Goal: Task Accomplishment & Management: Manage account settings

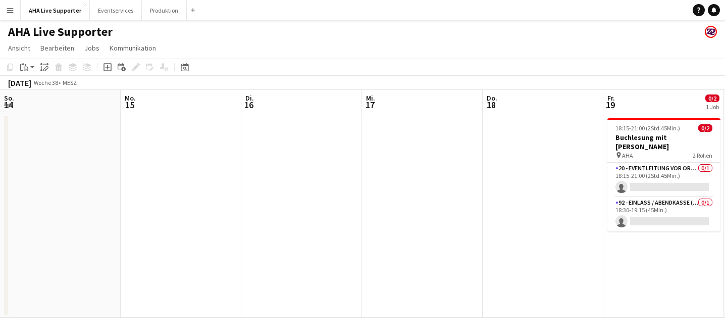
scroll to position [0, 305]
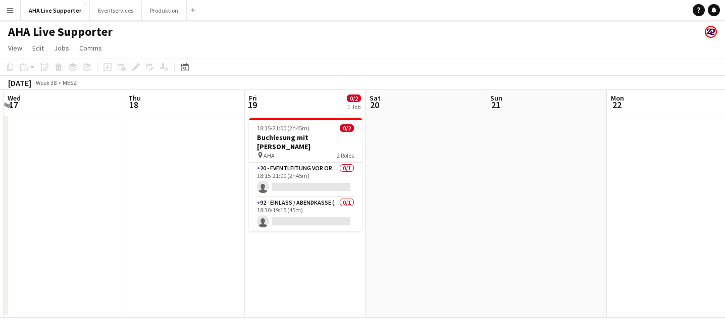
scroll to position [0, 485]
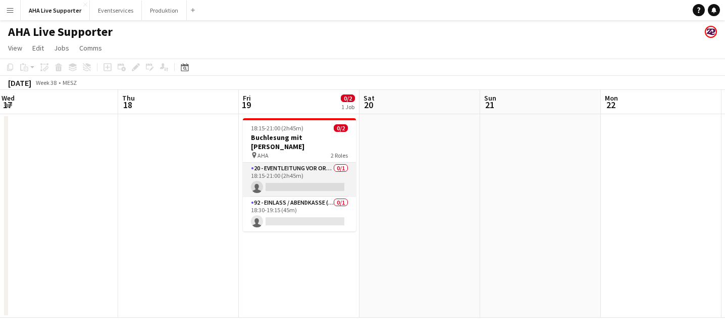
click at [326, 184] on app-card-role "20 - Eventleitung vor Ort (ZP) 0/1 18:15-21:00 (2h45m) single-neutral-actions" at bounding box center [299, 180] width 113 height 34
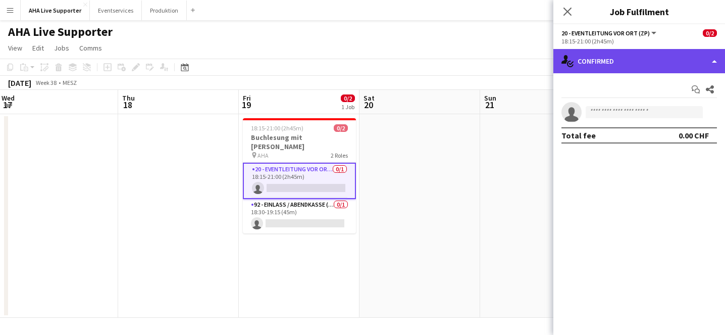
click at [608, 66] on div "single-neutral-actions-check-2 Confirmed" at bounding box center [640, 61] width 172 height 24
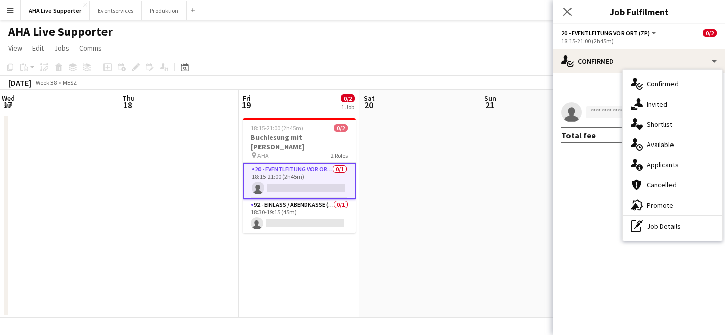
click at [591, 87] on div "Start chat Share" at bounding box center [640, 89] width 156 height 17
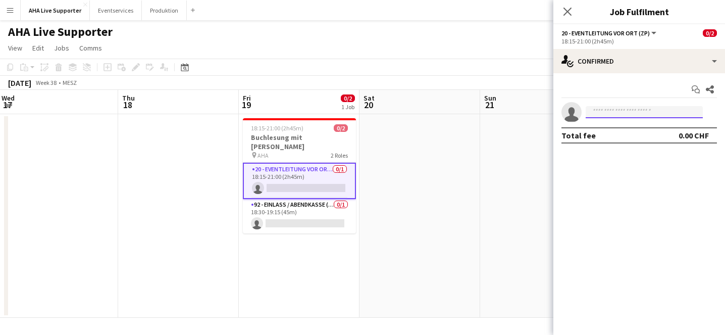
click at [598, 112] on input at bounding box center [644, 112] width 117 height 12
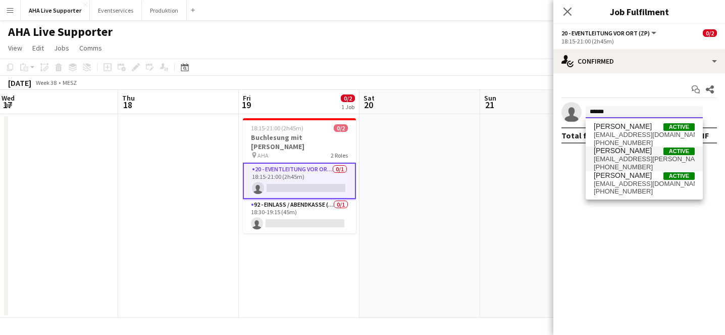
type input "******"
click at [619, 155] on span "[PERSON_NAME] Active [EMAIL_ADDRESS][PERSON_NAME][DOMAIN_NAME] [PHONE_NUMBER]" at bounding box center [644, 158] width 101 height 24
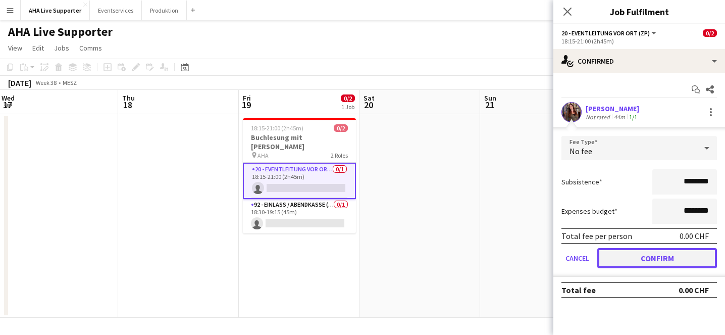
click at [618, 259] on button "Confirm" at bounding box center [658, 258] width 120 height 20
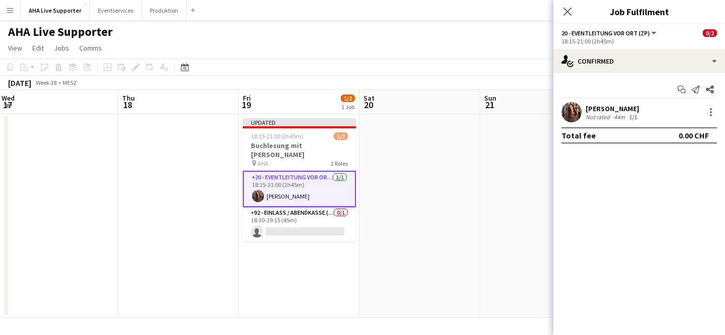
click at [448, 161] on app-date-cell at bounding box center [420, 216] width 121 height 204
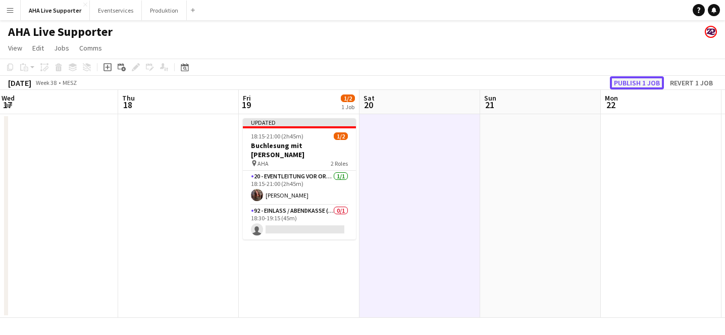
click at [630, 85] on button "Publish 1 job" at bounding box center [637, 82] width 54 height 13
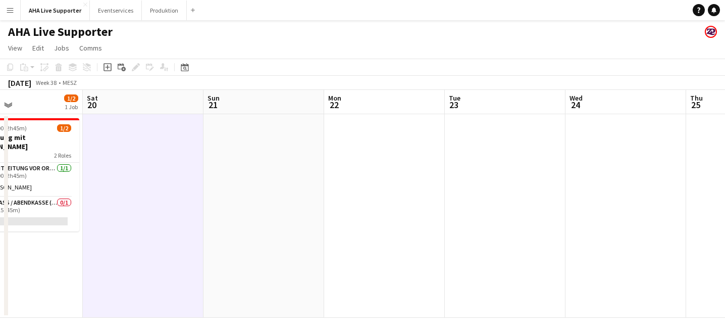
scroll to position [0, 275]
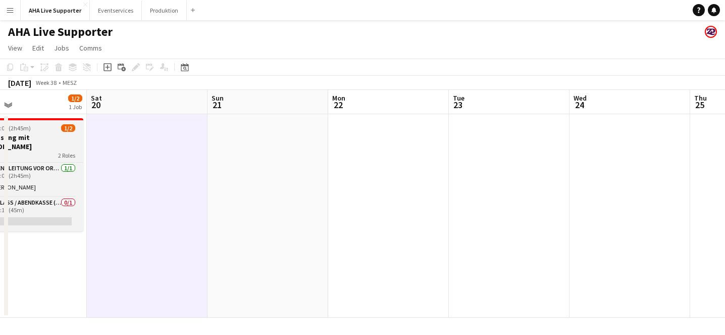
click at [29, 143] on h3 "Buchlesung mit [PERSON_NAME]" at bounding box center [26, 142] width 113 height 18
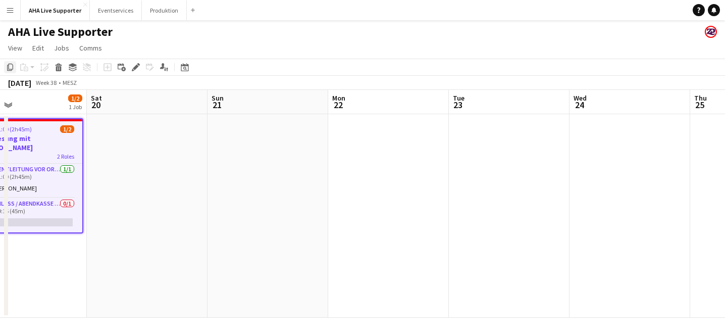
click at [9, 68] on icon at bounding box center [10, 67] width 6 height 7
click at [381, 136] on app-date-cell at bounding box center [388, 216] width 121 height 204
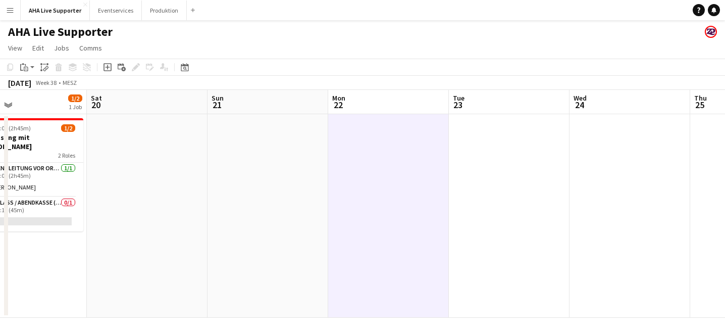
click at [30, 75] on app-toolbar "Copy Paste Paste Command V Paste with crew Command Shift V Paste linked Job [GE…" at bounding box center [362, 67] width 725 height 17
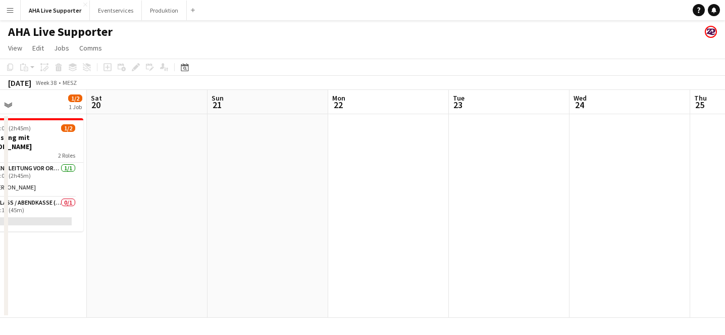
click at [408, 159] on app-date-cell at bounding box center [388, 216] width 121 height 204
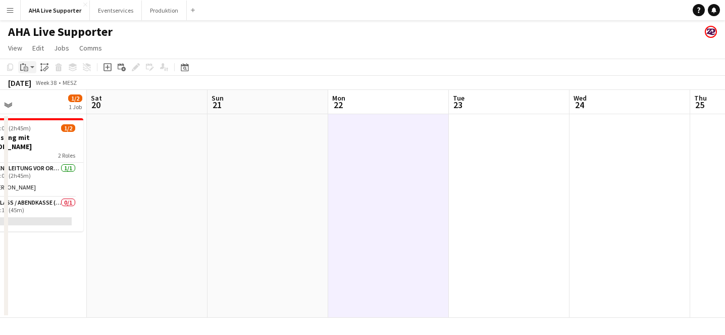
click at [31, 67] on app-action-btn "Paste" at bounding box center [27, 67] width 18 height 12
click at [72, 83] on link "Paste Command V" at bounding box center [67, 86] width 80 height 9
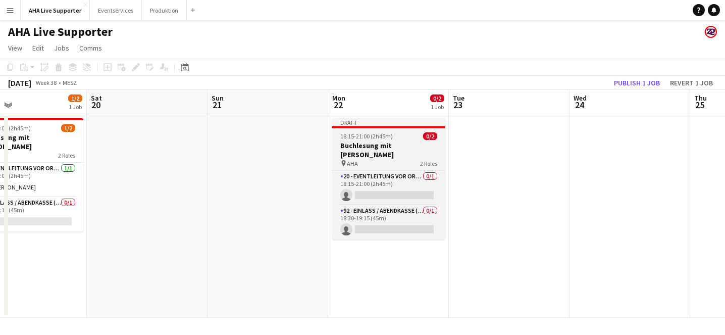
click at [400, 155] on h3 "Buchlesung mit [PERSON_NAME]" at bounding box center [388, 150] width 113 height 18
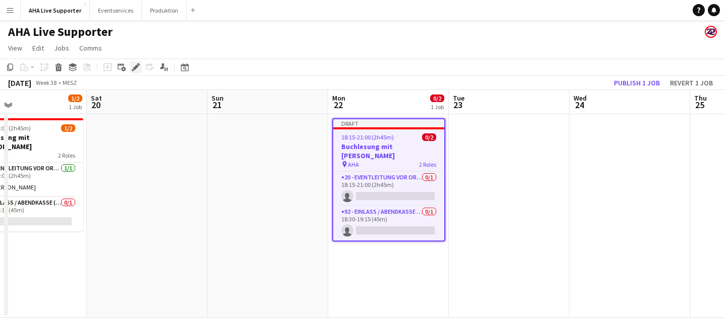
click at [135, 69] on icon at bounding box center [136, 68] width 6 height 6
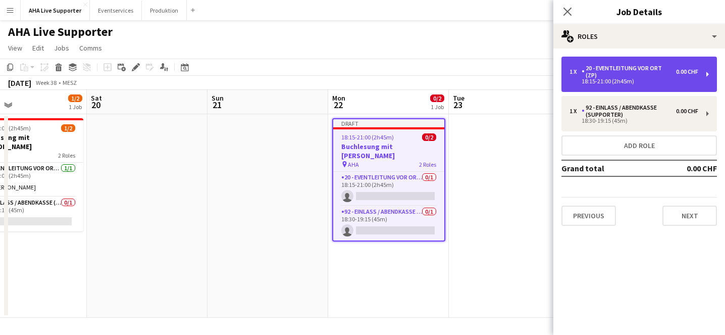
click at [631, 81] on div "18:15-21:00 (2h45m)" at bounding box center [634, 81] width 129 height 5
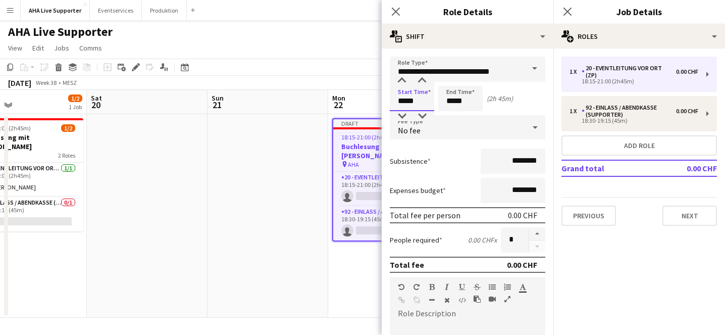
click at [429, 98] on input "*****" at bounding box center [412, 98] width 44 height 25
type input "*****"
click at [466, 103] on input "*****" at bounding box center [460, 98] width 44 height 25
type input "*****"
click at [458, 162] on div "Subsistence ********" at bounding box center [468, 161] width 156 height 25
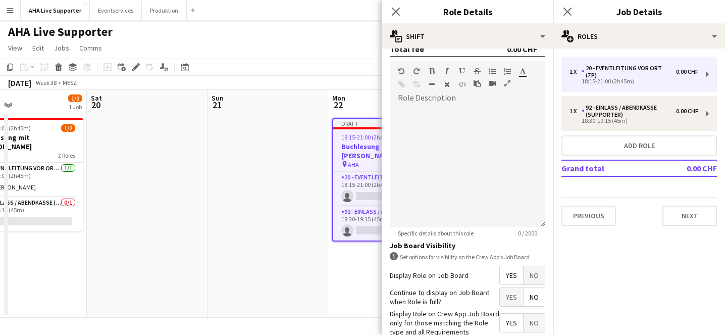
scroll to position [274, 0]
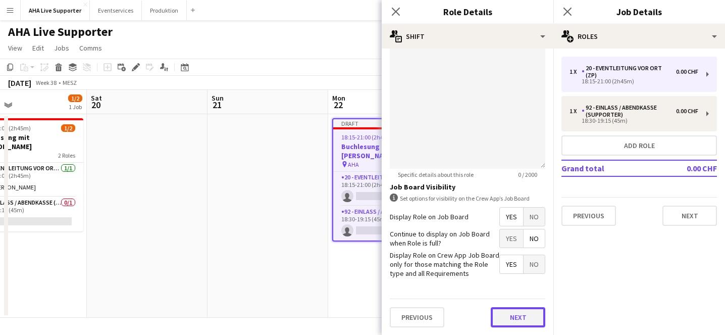
click at [507, 315] on button "Next" at bounding box center [518, 317] width 55 height 20
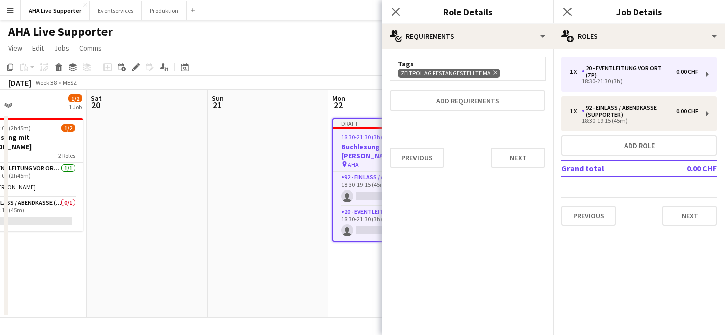
click at [523, 169] on div "Previous Next" at bounding box center [468, 157] width 156 height 37
click at [520, 158] on button "Next" at bounding box center [518, 157] width 55 height 20
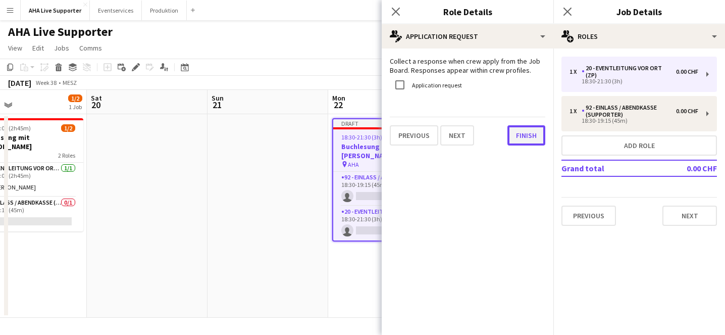
click at [526, 143] on button "Finish" at bounding box center [527, 135] width 38 height 20
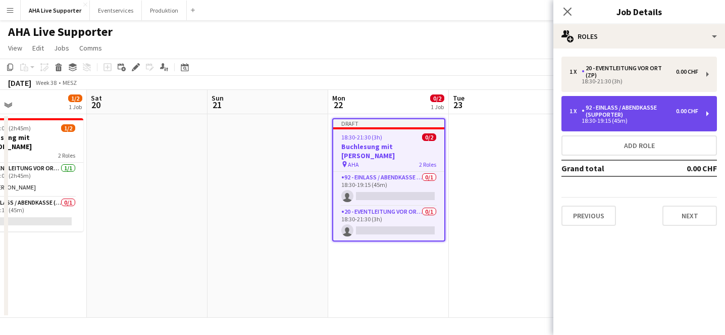
click at [601, 122] on div "18:30-19:15 (45m)" at bounding box center [634, 120] width 129 height 5
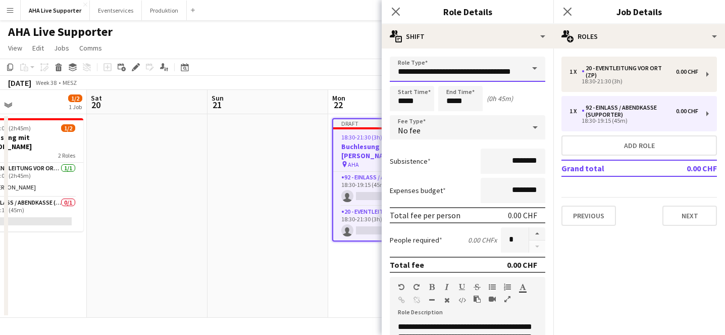
click at [482, 73] on input "**********" at bounding box center [468, 69] width 156 height 25
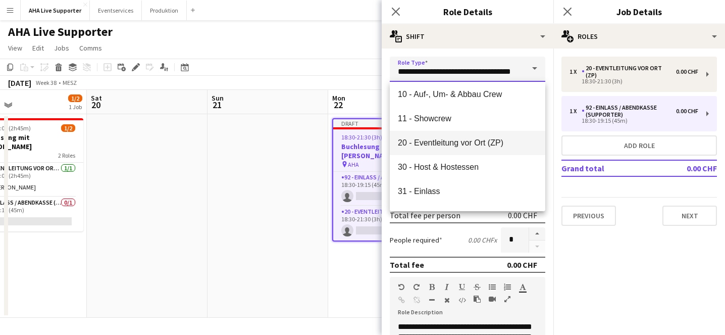
scroll to position [47, 0]
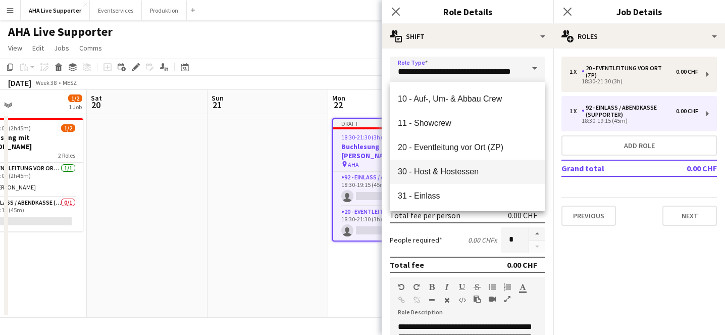
click at [454, 168] on span "30 - Host & Hostessen" at bounding box center [467, 172] width 139 height 10
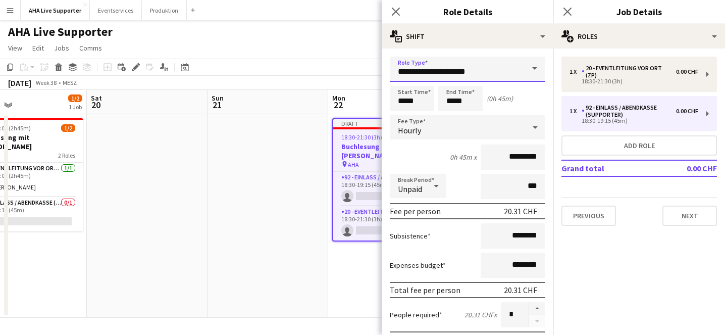
click at [488, 70] on input "**********" at bounding box center [468, 69] width 156 height 25
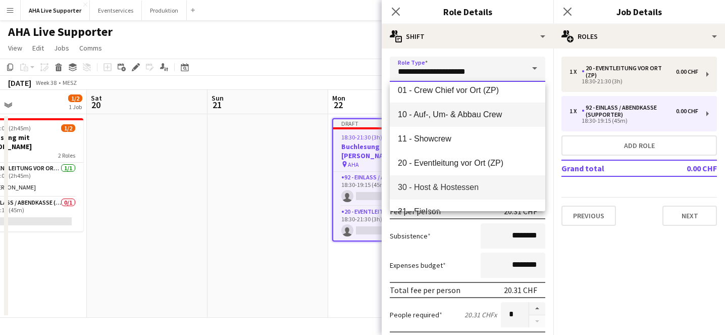
scroll to position [38, 0]
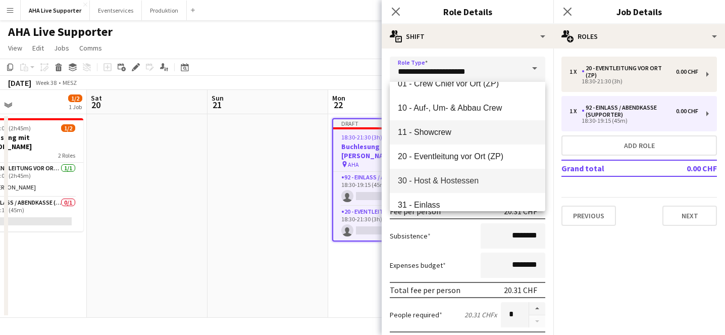
click at [460, 137] on mat-option "11 - Showcrew" at bounding box center [468, 132] width 156 height 24
type input "**********"
type input "*********"
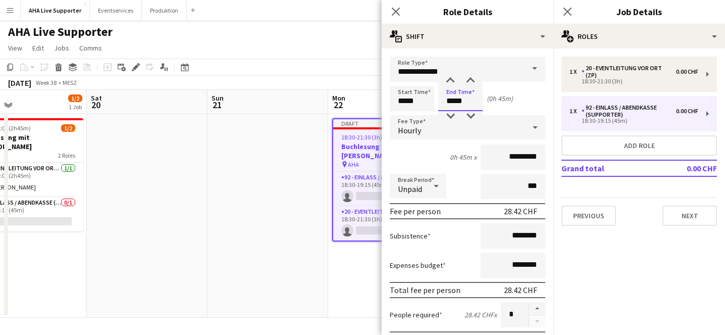
drag, startPoint x: 467, startPoint y: 104, endPoint x: 432, endPoint y: 103, distance: 34.9
click at [432, 103] on div "Start Time ***** End Time ***** (0h 45m)" at bounding box center [468, 98] width 156 height 25
type input "*****"
click at [503, 160] on input "*********" at bounding box center [513, 156] width 65 height 25
drag, startPoint x: 524, startPoint y: 159, endPoint x: 492, endPoint y: 158, distance: 31.3
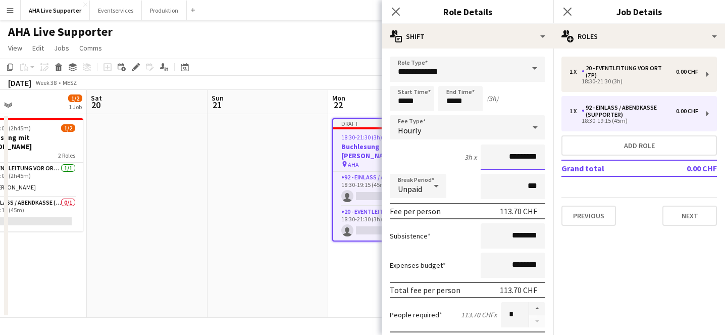
click at [492, 158] on input "*********" at bounding box center [513, 156] width 65 height 25
type input "*****"
click at [438, 164] on div "3h x *****" at bounding box center [468, 156] width 156 height 25
click at [436, 133] on div "Hourly" at bounding box center [457, 127] width 135 height 24
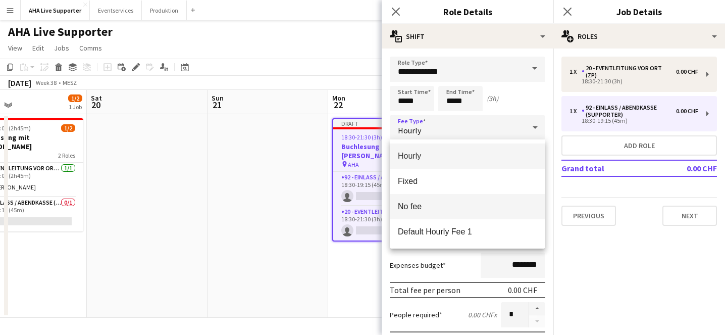
click at [423, 205] on span "No fee" at bounding box center [467, 207] width 139 height 10
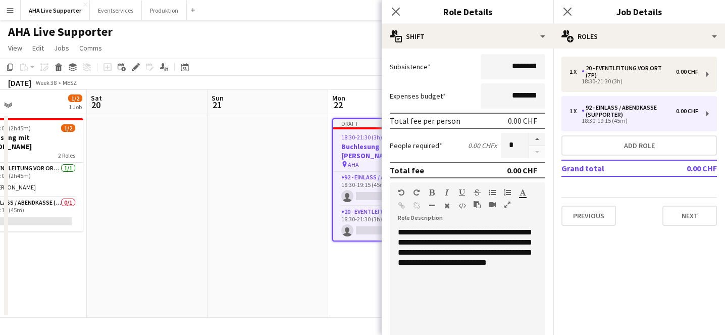
scroll to position [103, 0]
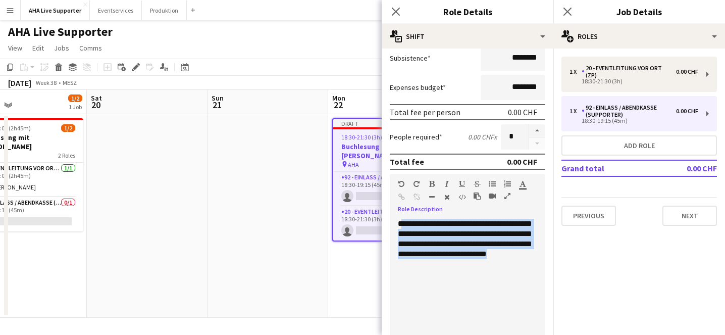
drag, startPoint x: 460, startPoint y: 267, endPoint x: 400, endPoint y: 224, distance: 73.5
click at [400, 224] on div "**********" at bounding box center [468, 279] width 156 height 121
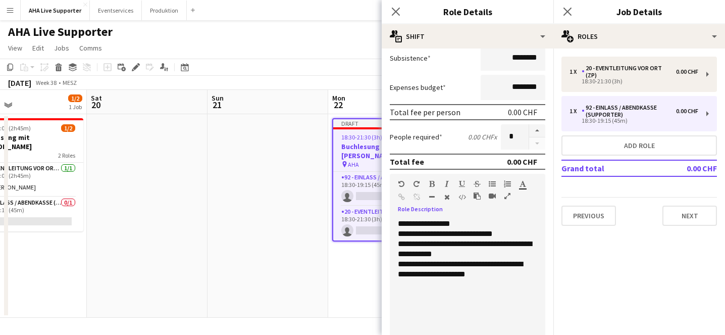
click at [477, 264] on span "**********" at bounding box center [460, 269] width 125 height 18
click at [519, 262] on span "**********" at bounding box center [460, 269] width 125 height 18
click at [532, 277] on div "**********" at bounding box center [467, 269] width 139 height 20
click at [441, 286] on span "**********" at bounding box center [427, 284] width 59 height 8
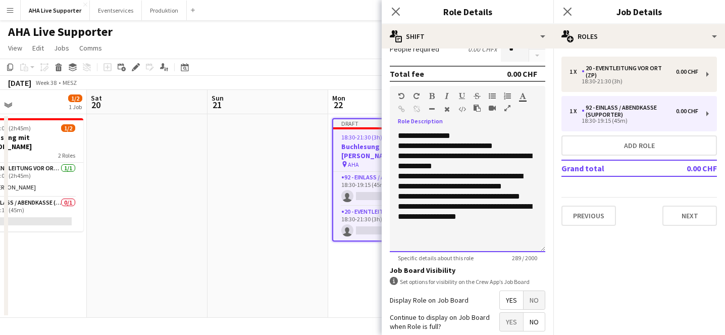
scroll to position [274, 0]
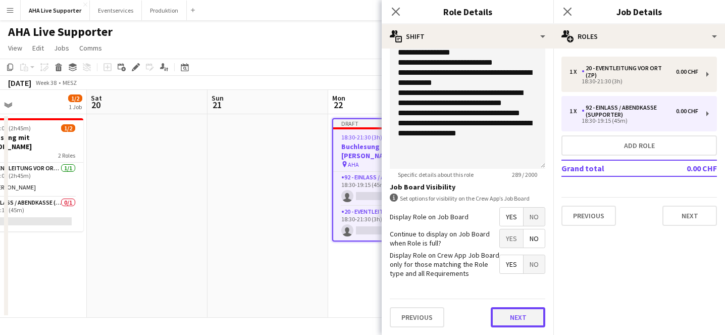
click at [511, 315] on button "Next" at bounding box center [518, 317] width 55 height 20
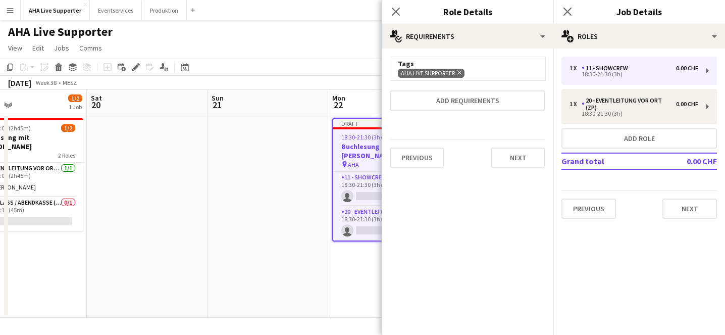
click at [490, 68] on div "AHA Live Supporter Remove" at bounding box center [467, 73] width 139 height 10
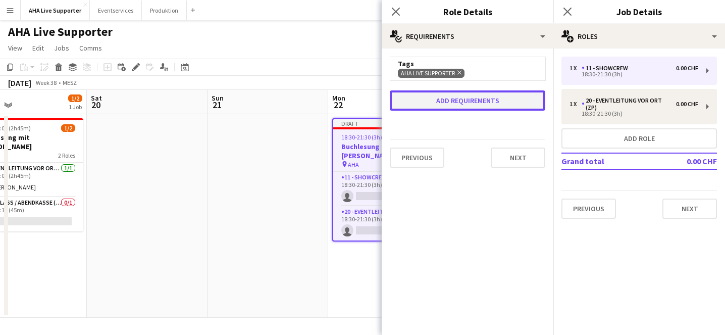
click at [469, 100] on button "Add requirements" at bounding box center [468, 100] width 156 height 20
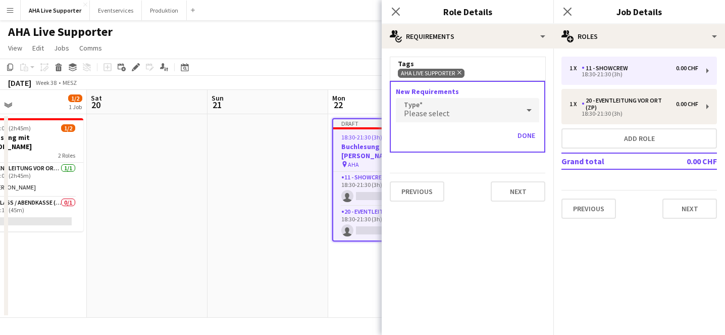
click at [449, 116] on div "Please select" at bounding box center [457, 110] width 123 height 24
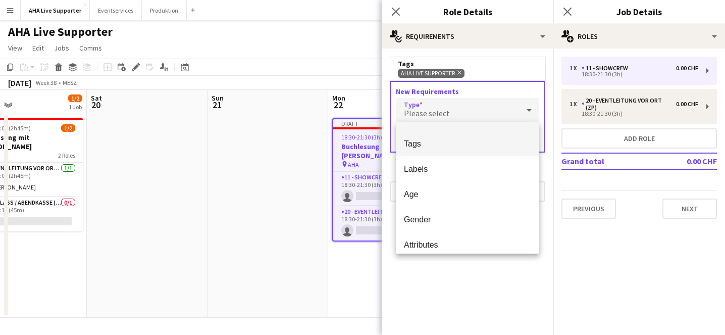
scroll to position [28, 0]
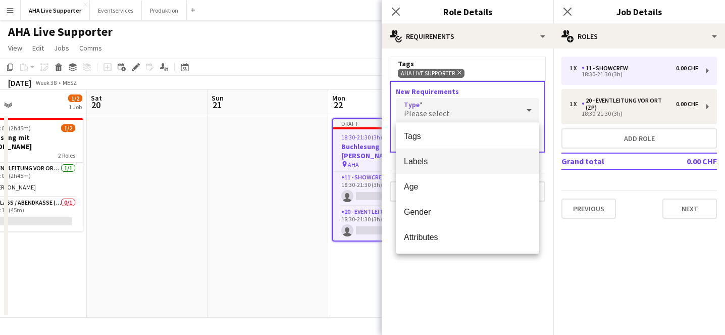
click at [438, 165] on span "Labels" at bounding box center [467, 162] width 127 height 10
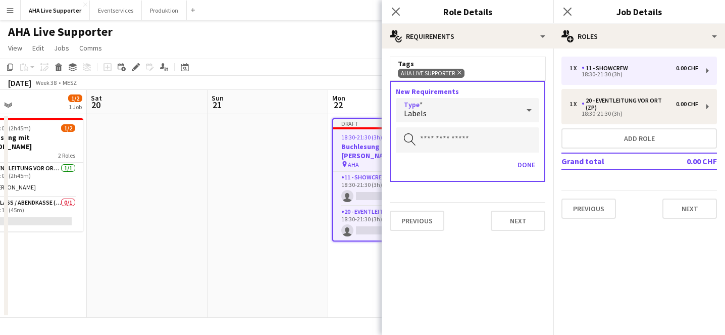
click at [450, 117] on div "Labels" at bounding box center [457, 110] width 123 height 24
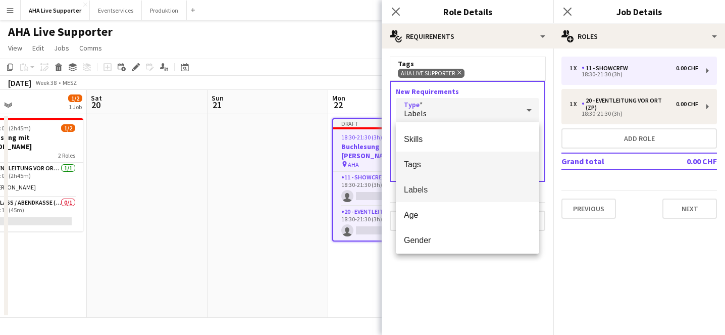
click at [432, 174] on mat-option "Tags" at bounding box center [467, 164] width 143 height 25
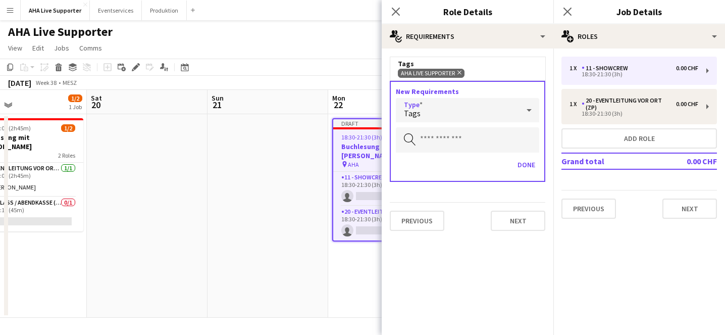
click at [461, 113] on div "Tags" at bounding box center [457, 110] width 123 height 24
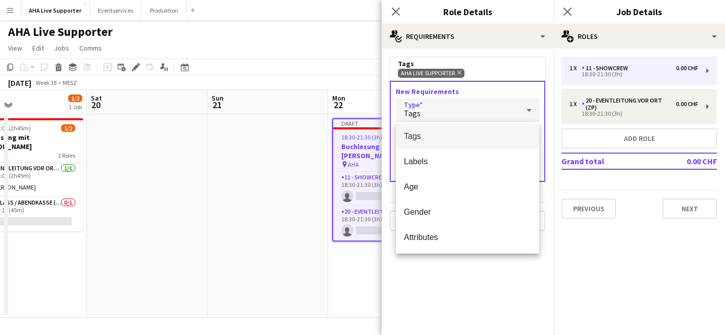
scroll to position [0, 0]
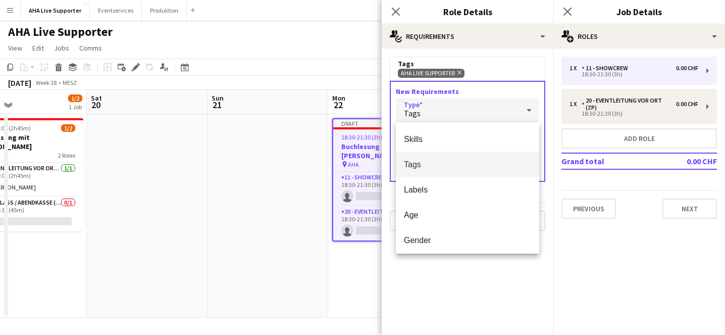
click at [414, 301] on div at bounding box center [362, 167] width 725 height 335
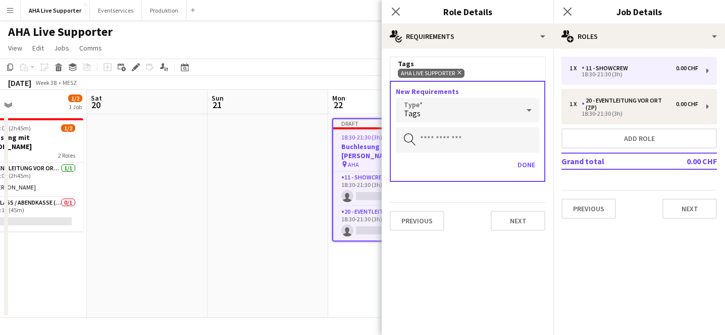
click at [521, 72] on div "AHA Live Supporter Remove" at bounding box center [467, 73] width 139 height 10
click at [516, 219] on button "Next" at bounding box center [518, 221] width 55 height 20
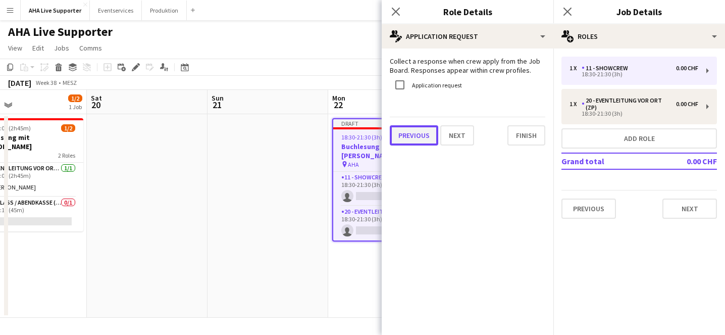
click at [417, 133] on button "Previous" at bounding box center [414, 135] width 48 height 20
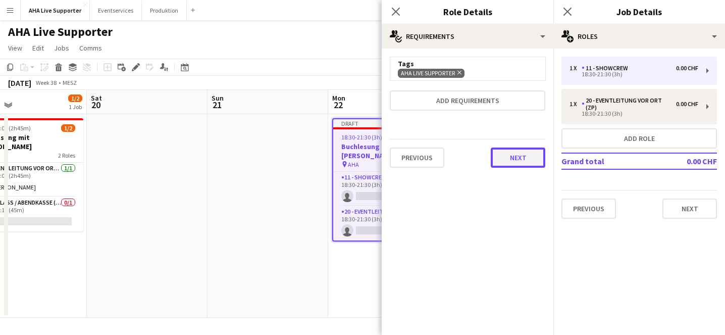
click at [516, 158] on button "Next" at bounding box center [518, 157] width 55 height 20
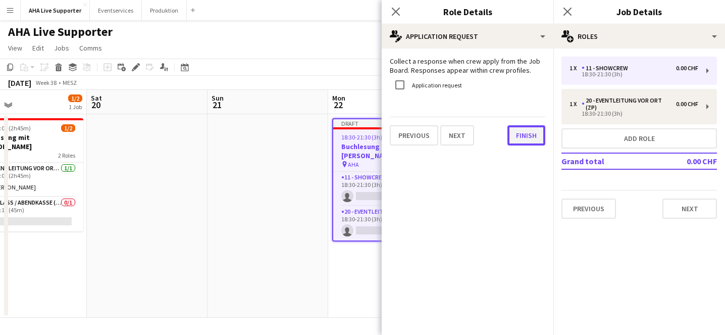
click at [519, 139] on button "Finish" at bounding box center [527, 135] width 38 height 20
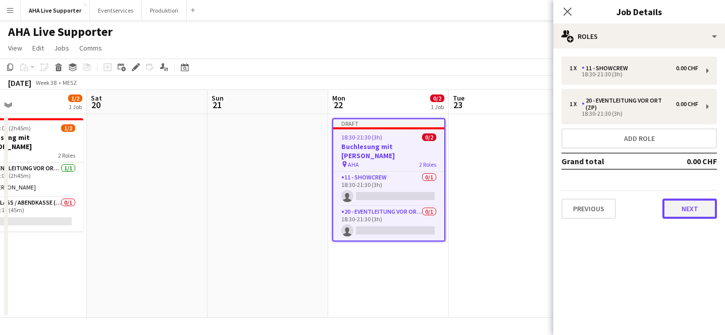
click at [677, 212] on button "Next" at bounding box center [690, 209] width 55 height 20
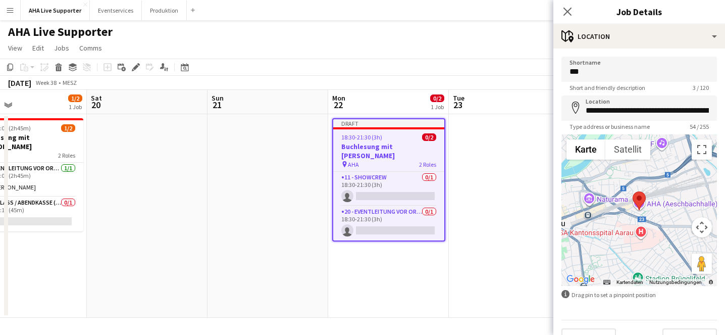
scroll to position [22, 0]
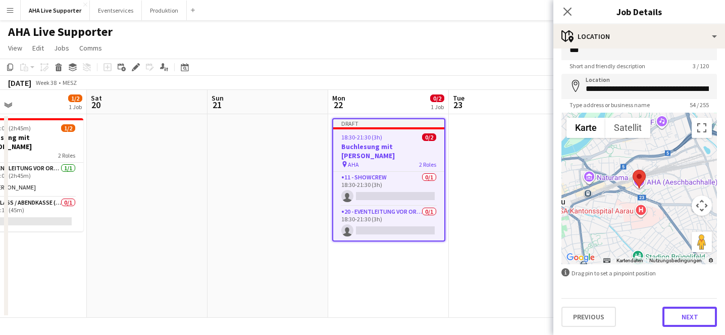
click at [676, 316] on button "Next" at bounding box center [690, 317] width 55 height 20
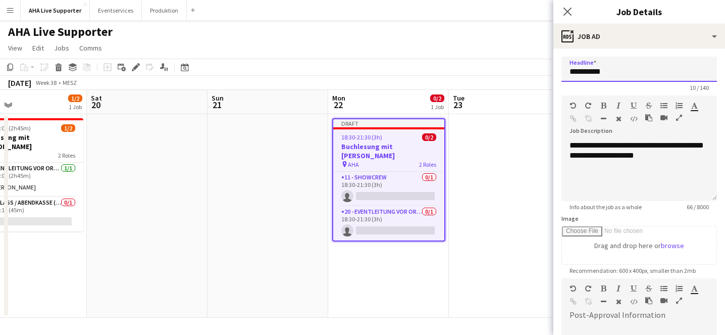
drag, startPoint x: 615, startPoint y: 76, endPoint x: 559, endPoint y: 73, distance: 56.2
click at [559, 73] on form "**********" at bounding box center [640, 274] width 172 height 435
type input "**********"
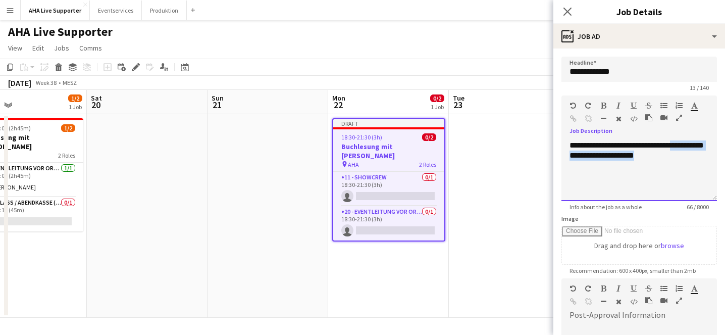
drag, startPoint x: 670, startPoint y: 157, endPoint x: 680, endPoint y: 144, distance: 16.2
click at [680, 144] on div "**********" at bounding box center [640, 170] width 156 height 61
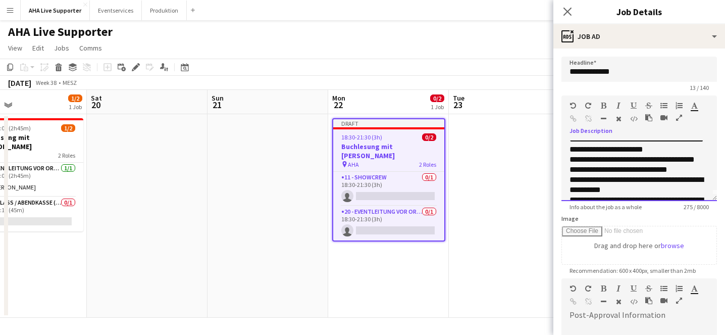
scroll to position [6, 0]
drag, startPoint x: 601, startPoint y: 170, endPoint x: 628, endPoint y: 158, distance: 30.5
click at [628, 158] on div "**********" at bounding box center [639, 185] width 139 height 61
click at [569, 160] on div "**********" at bounding box center [640, 170] width 156 height 61
click at [577, 184] on span "**********" at bounding box center [637, 190] width 134 height 48
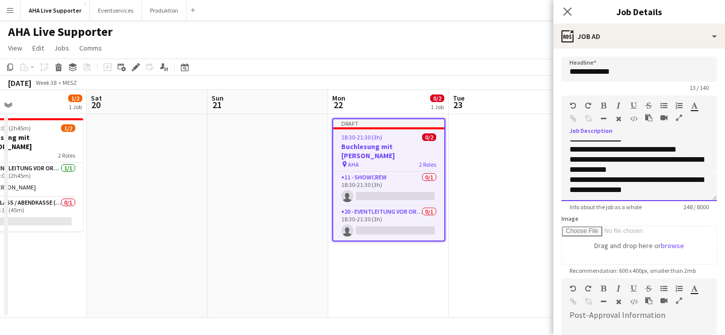
scroll to position [28, 0]
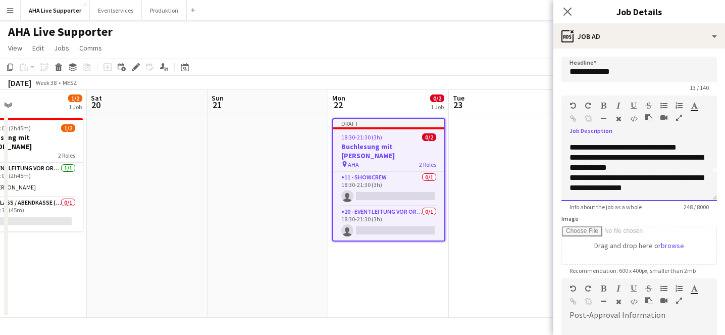
click at [605, 171] on span "**********" at bounding box center [637, 173] width 134 height 38
click at [578, 176] on span "**********" at bounding box center [637, 173] width 134 height 38
click at [672, 190] on div "**********" at bounding box center [639, 183] width 139 height 20
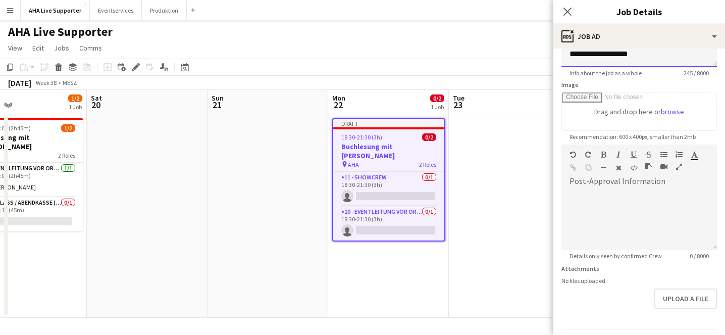
scroll to position [164, 0]
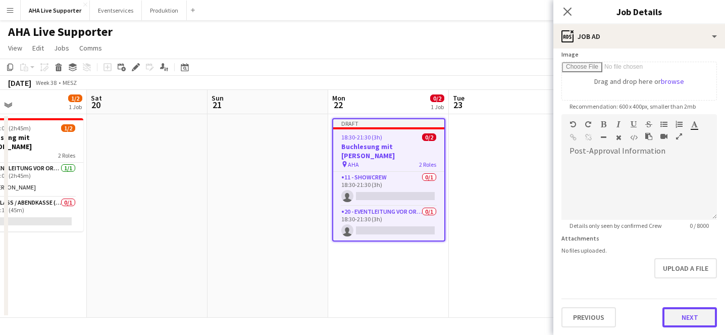
click at [678, 321] on button "Next" at bounding box center [690, 317] width 55 height 20
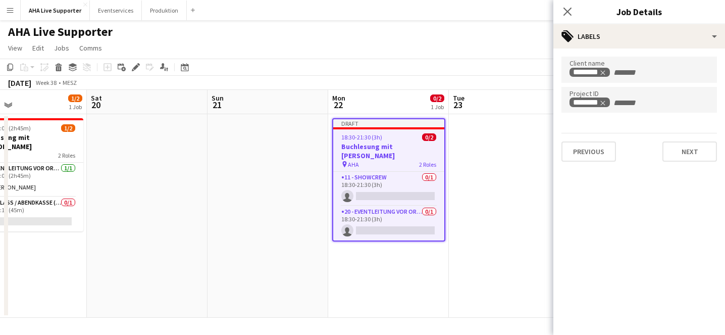
scroll to position [0, 0]
click at [684, 148] on button "Next" at bounding box center [690, 151] width 55 height 20
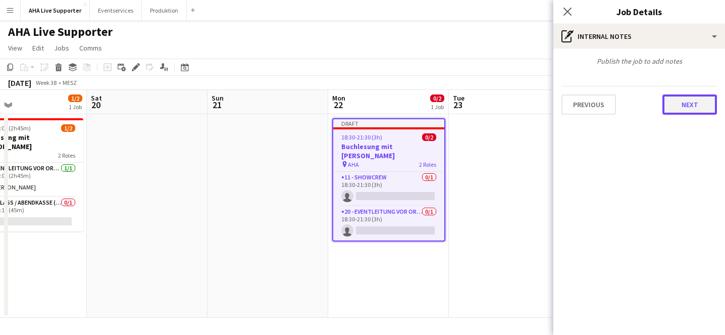
click at [686, 106] on button "Next" at bounding box center [690, 104] width 55 height 20
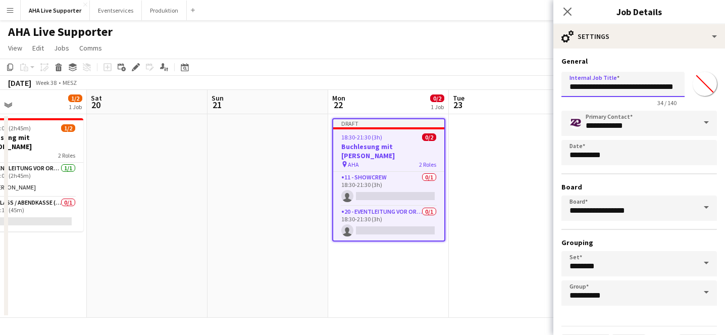
drag, startPoint x: 663, startPoint y: 91, endPoint x: 545, endPoint y: 84, distance: 117.9
click at [545, 84] on body "Menu Boards Boards Boards All jobs Status Workforce Workforce My Workforce Recr…" at bounding box center [362, 167] width 725 height 335
drag, startPoint x: 605, startPoint y: 85, endPoint x: 558, endPoint y: 83, distance: 47.0
click at [559, 84] on form "**********" at bounding box center [640, 206] width 172 height 298
type input "**********"
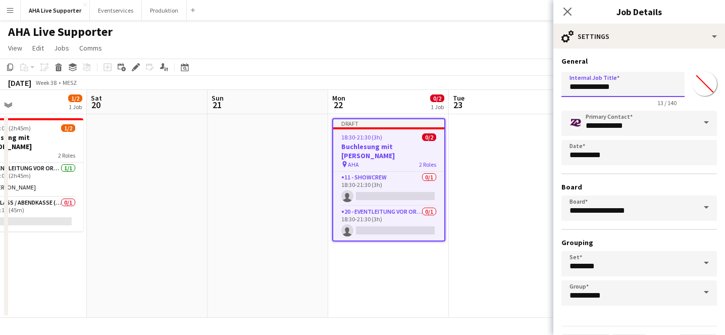
scroll to position [28, 0]
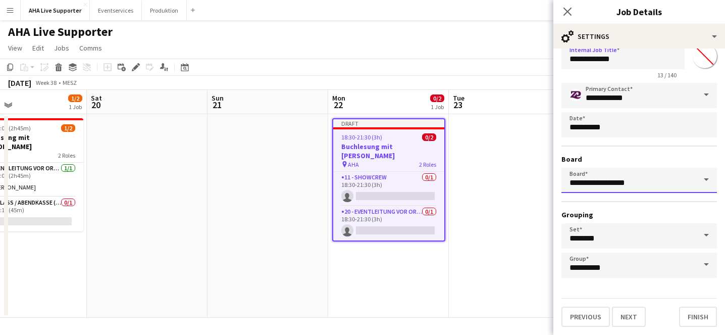
click at [644, 182] on input "**********" at bounding box center [640, 180] width 156 height 25
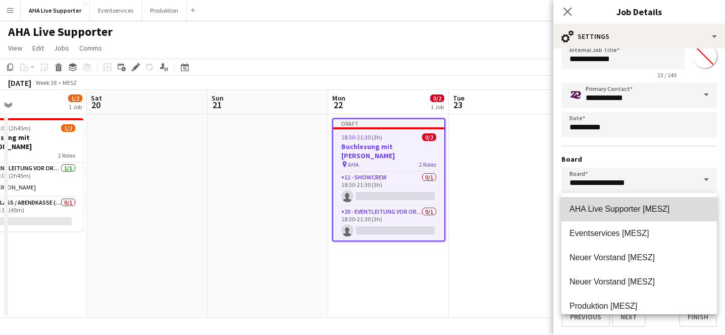
click at [608, 212] on span "AHA Live Supporter [MESZ]" at bounding box center [620, 209] width 100 height 9
type input "**********"
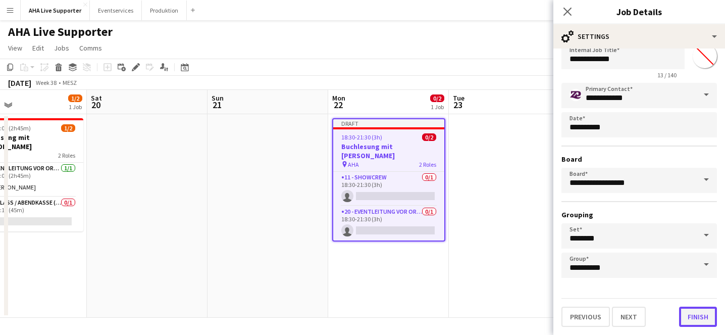
click at [692, 310] on button "Finish" at bounding box center [698, 317] width 38 height 20
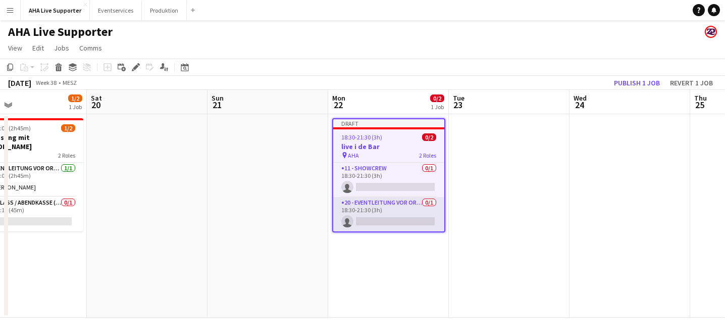
click at [406, 214] on app-card-role "20 - Eventleitung vor Ort (ZP) 0/1 18:30-21:30 (3h) single-neutral-actions" at bounding box center [388, 214] width 111 height 34
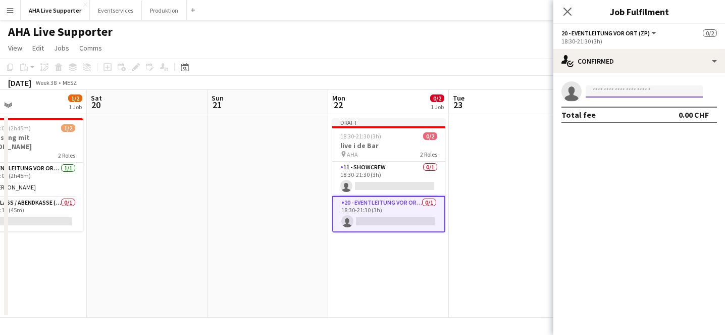
click at [623, 96] on input at bounding box center [644, 91] width 117 height 12
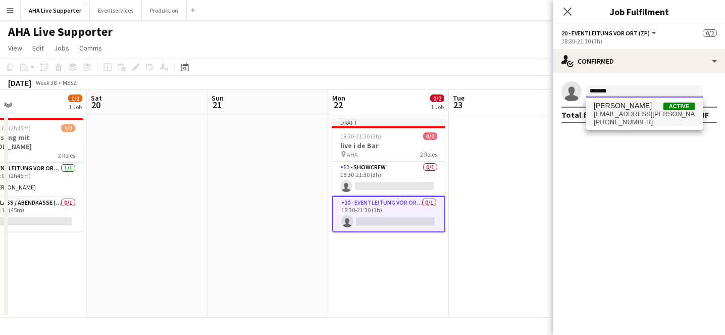
type input "*******"
click at [638, 125] on span "[PHONE_NUMBER]" at bounding box center [644, 122] width 101 height 8
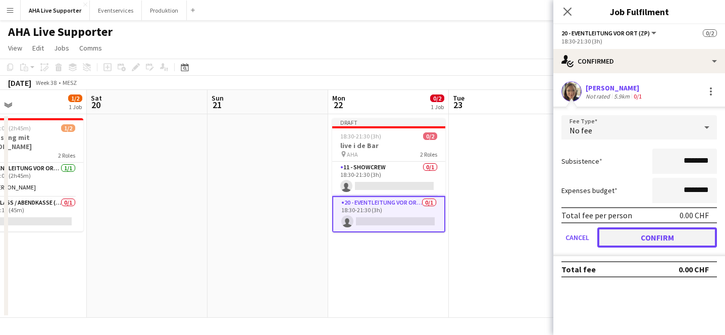
click at [615, 240] on button "Confirm" at bounding box center [658, 237] width 120 height 20
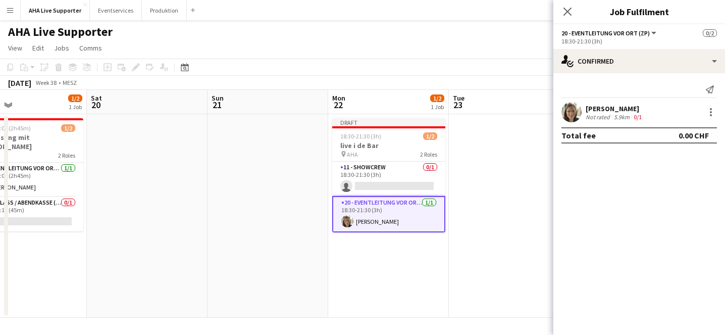
click at [513, 205] on app-date-cell at bounding box center [509, 216] width 121 height 204
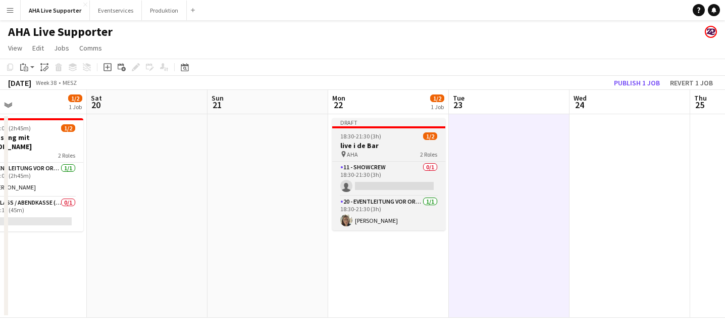
click at [410, 139] on div "18:30-21:30 (3h) 1/2" at bounding box center [388, 136] width 113 height 8
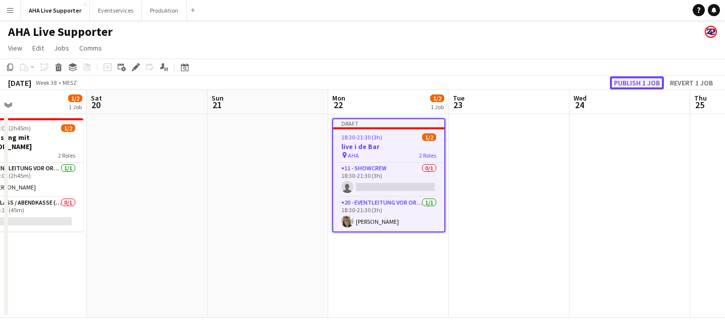
click at [623, 84] on button "Publish 1 job" at bounding box center [637, 82] width 54 height 13
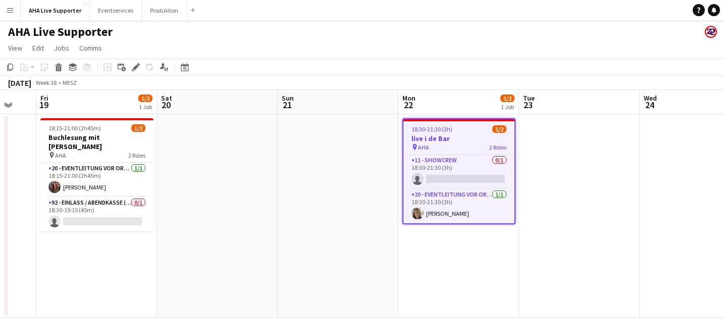
scroll to position [0, 205]
click at [470, 130] on div "18:30-21:30 (3h) 1/2" at bounding box center [459, 129] width 111 height 8
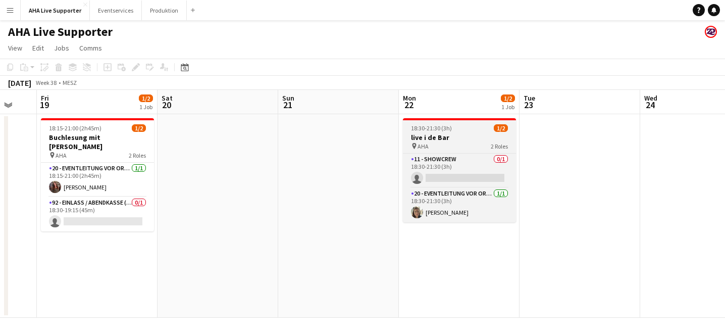
click at [470, 130] on div "18:30-21:30 (3h) 1/2" at bounding box center [459, 128] width 113 height 8
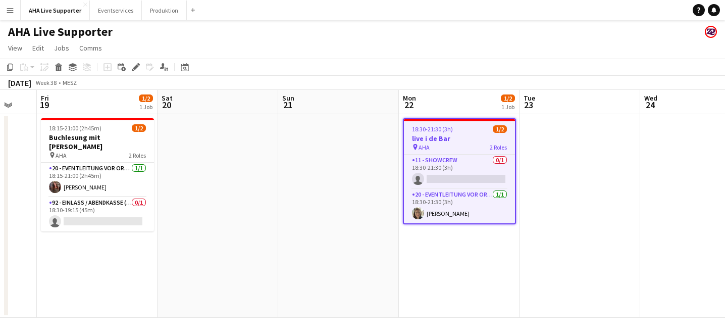
click at [5, 74] on app-toolbar "Copy Paste Paste Command V Paste with crew Command Shift V Paste linked Job [GE…" at bounding box center [362, 67] width 725 height 17
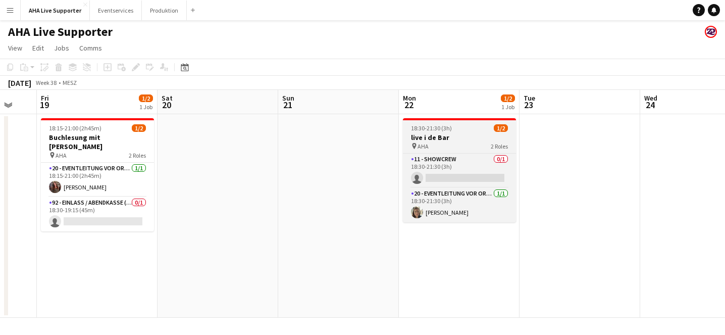
click at [434, 133] on h3 "live i de Bar" at bounding box center [459, 137] width 113 height 9
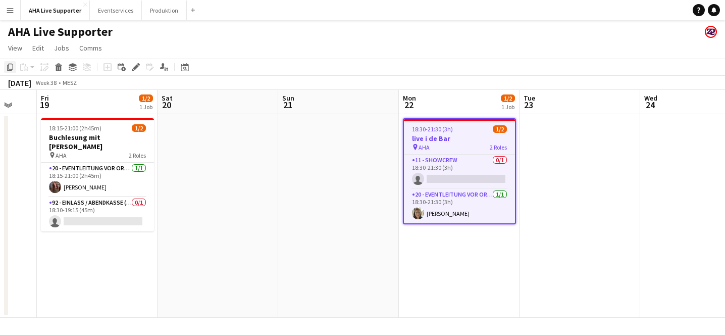
click at [12, 66] on icon "Copy" at bounding box center [10, 67] width 8 height 8
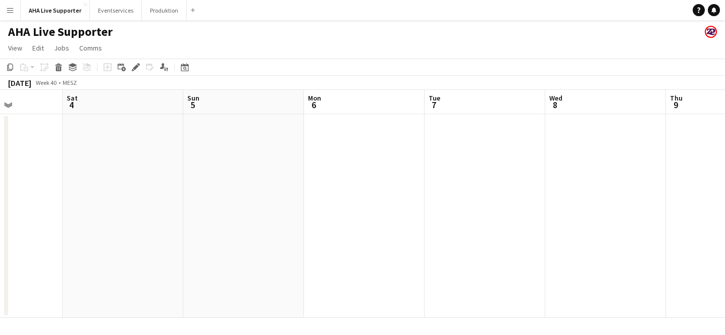
scroll to position [0, 288]
click at [245, 180] on app-date-cell at bounding box center [255, 216] width 121 height 204
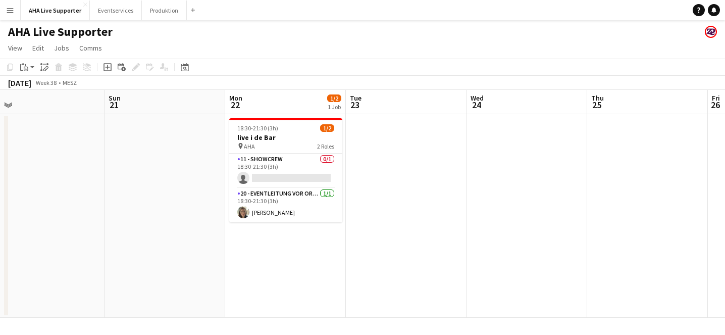
scroll to position [0, 248]
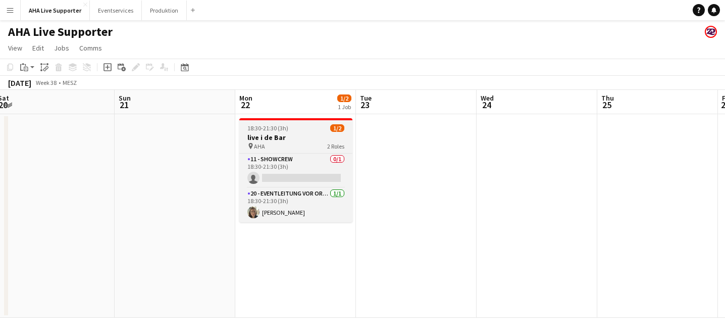
click at [300, 131] on div "18:30-21:30 (3h) 1/2" at bounding box center [295, 128] width 113 height 8
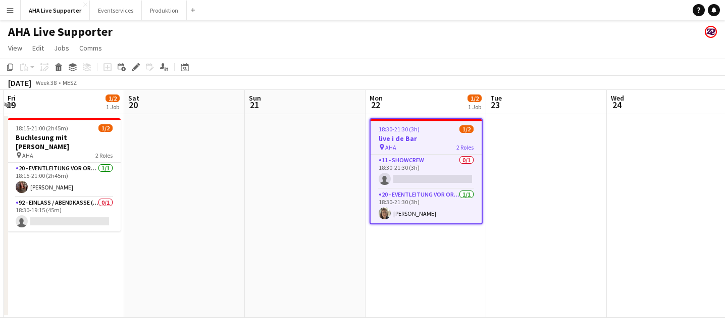
scroll to position [0, 205]
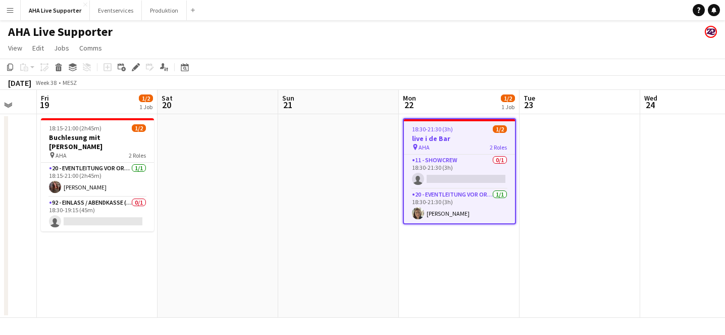
drag, startPoint x: 300, startPoint y: 131, endPoint x: 463, endPoint y: 130, distance: 163.7
click at [463, 130] on app-calendar-viewport "Wed 17 Thu 18 Fri 19 1/2 1 Job Sat 20 Sun 21 Mon 22 1/2 1 Job Tue 23 Wed 24 Thu…" at bounding box center [362, 204] width 725 height 228
click at [455, 139] on h3 "live i de Bar" at bounding box center [459, 138] width 111 height 9
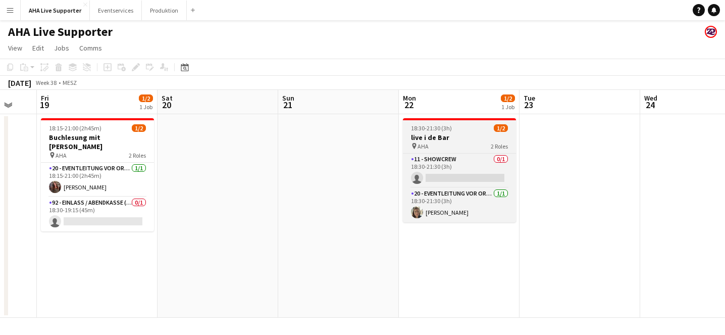
click at [455, 139] on h3 "live i de Bar" at bounding box center [459, 137] width 113 height 9
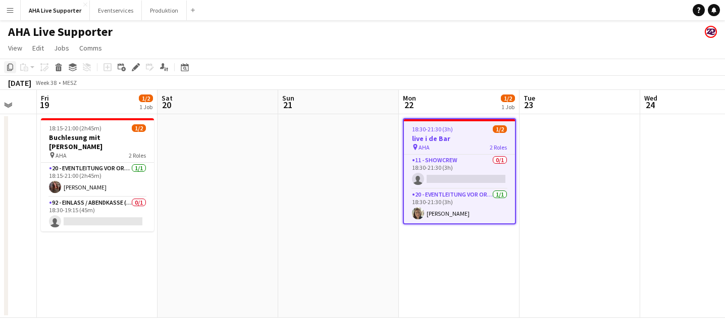
click at [11, 66] on icon "Copy" at bounding box center [10, 67] width 8 height 8
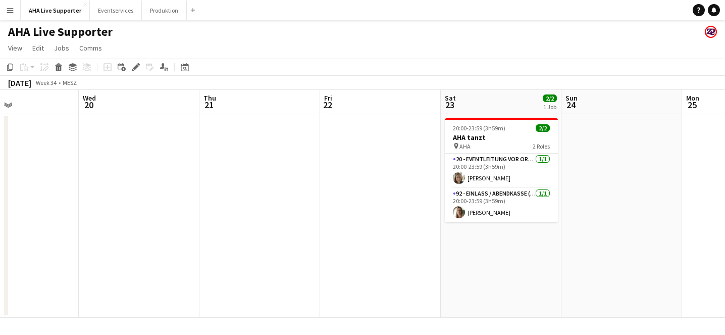
scroll to position [0, 276]
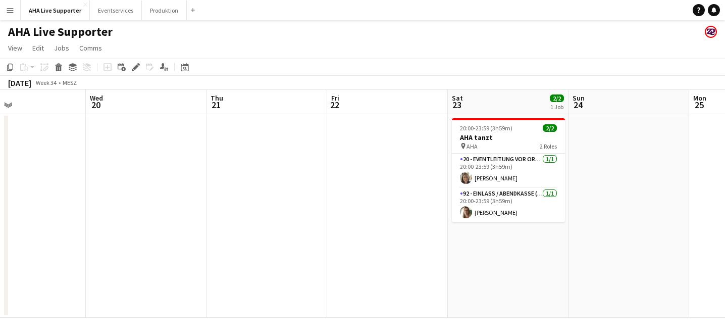
click at [428, 124] on app-date-cell at bounding box center [387, 216] width 121 height 204
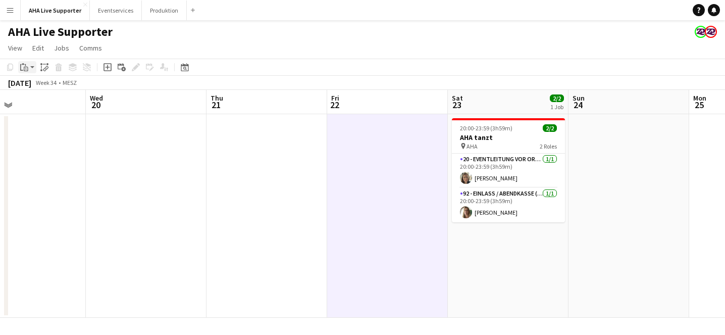
click at [28, 73] on div "Paste" at bounding box center [24, 67] width 12 height 12
click at [44, 104] on link "Paste with crew Command Shift V" at bounding box center [67, 103] width 80 height 9
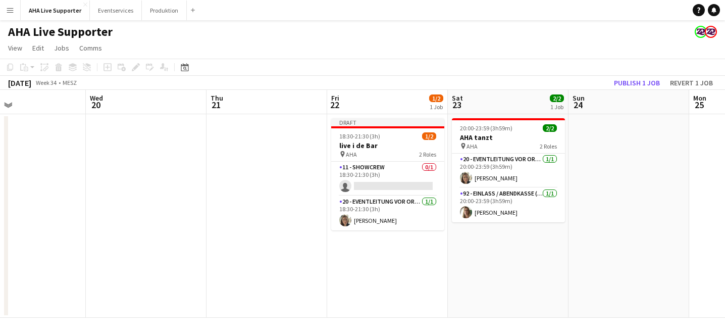
click at [295, 193] on app-date-cell at bounding box center [267, 216] width 121 height 204
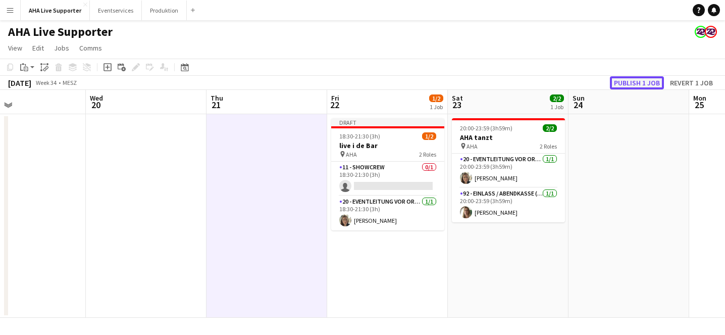
click at [647, 82] on button "Publish 1 job" at bounding box center [637, 82] width 54 height 13
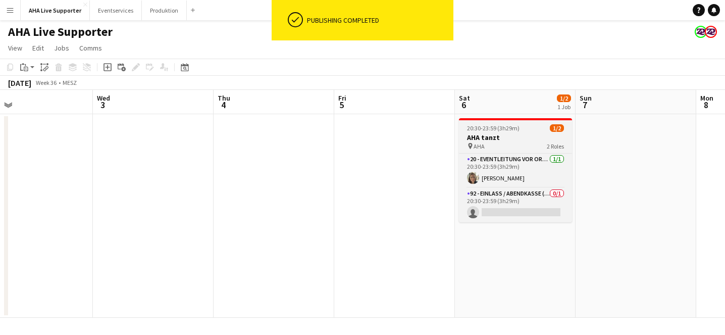
click at [480, 152] on app-job-card "20:30-23:59 (3h29m) 1/2 AHA tanzt pin AHA 2 Roles 20 - Eventleitung vor Ort (ZP…" at bounding box center [515, 170] width 113 height 104
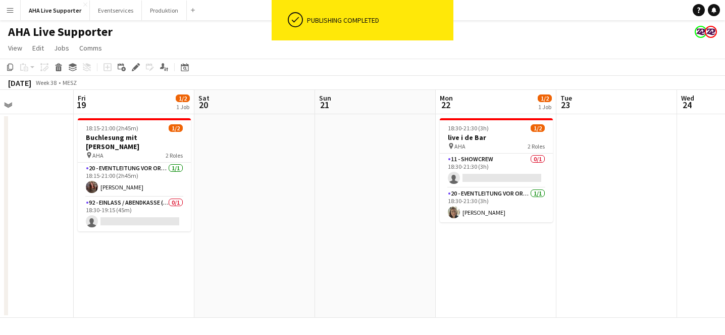
scroll to position [0, 305]
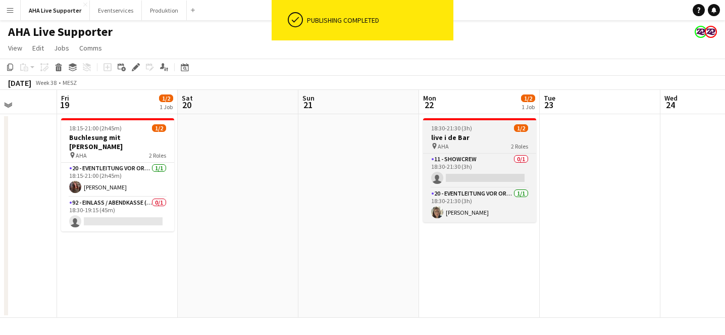
click at [439, 150] on div "pin AHA 2 Roles" at bounding box center [479, 146] width 113 height 8
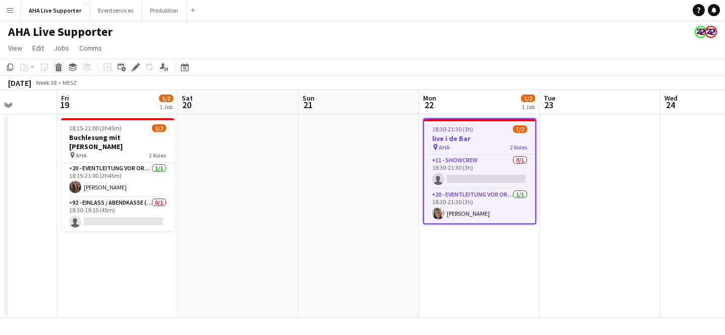
click at [56, 72] on div "Delete" at bounding box center [59, 67] width 12 height 12
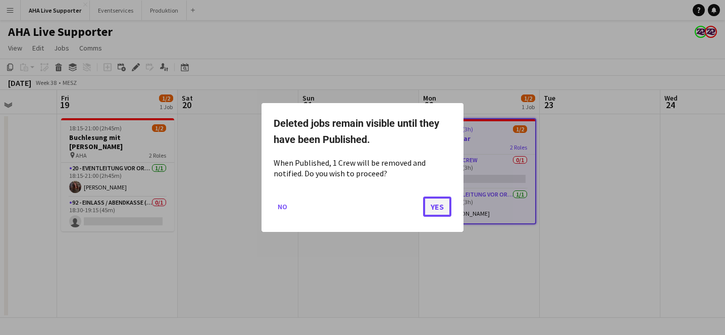
click at [431, 203] on button "Yes" at bounding box center [437, 206] width 28 height 20
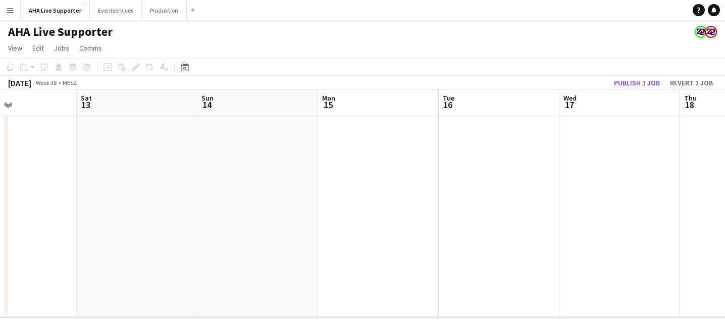
scroll to position [0, 277]
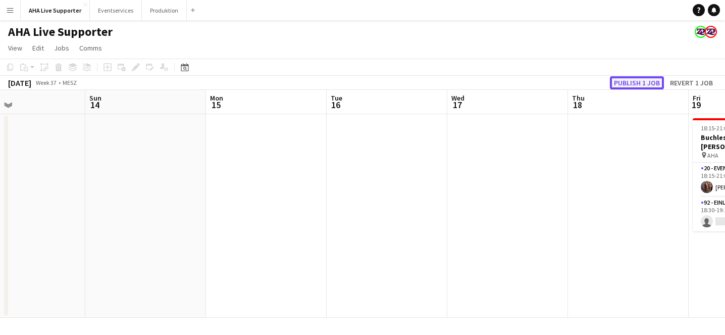
click at [653, 79] on button "Publish 1 job" at bounding box center [637, 82] width 54 height 13
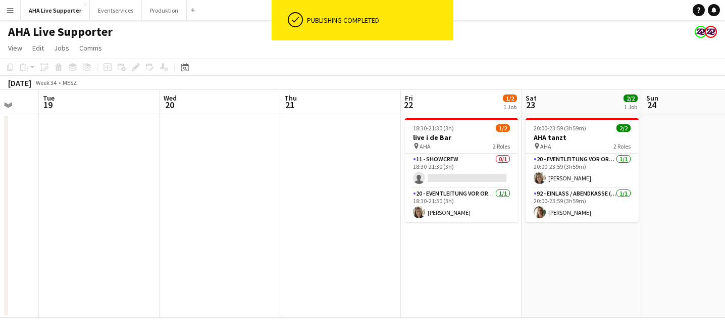
scroll to position [0, 323]
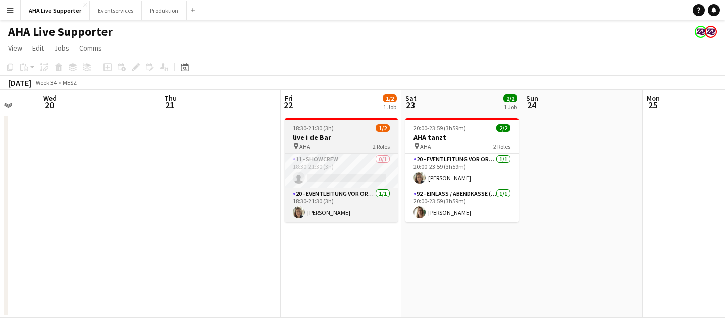
click at [330, 137] on h3 "live i de Bar" at bounding box center [341, 137] width 113 height 9
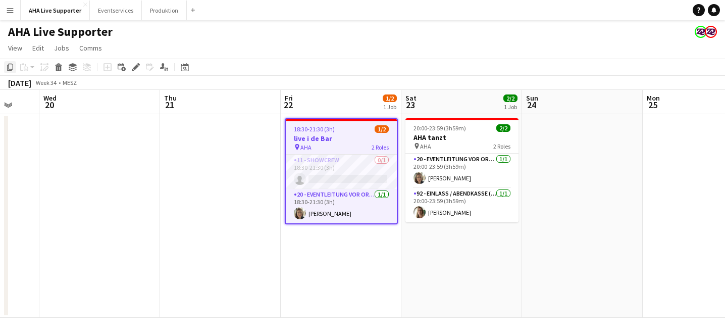
click at [6, 70] on icon "Copy" at bounding box center [10, 67] width 8 height 8
click at [298, 253] on app-date-cell "18:30-21:30 (3h) 1/2 live i de Bar pin AHA 2 Roles 11 - Showcrew 0/1 18:30-21:3…" at bounding box center [341, 216] width 121 height 204
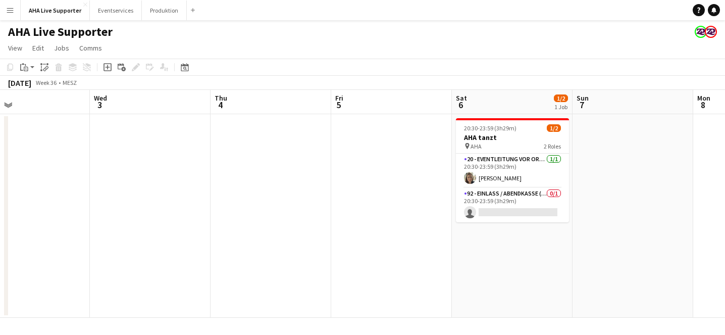
scroll to position [0, 514]
click at [364, 132] on app-date-cell at bounding box center [391, 216] width 121 height 204
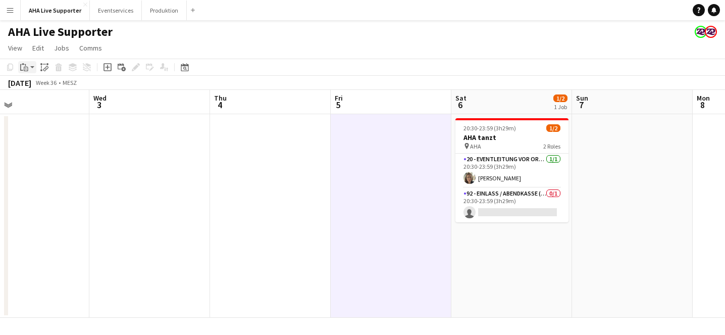
click at [25, 70] on icon "Paste" at bounding box center [24, 67] width 8 height 8
click at [52, 102] on link "Paste with crew Command Shift V" at bounding box center [67, 103] width 80 height 9
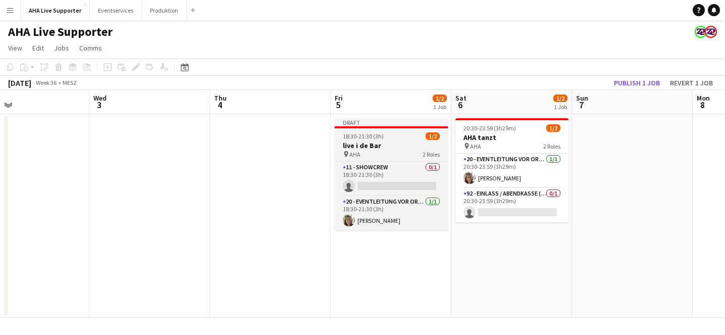
click at [380, 152] on div "pin AHA 2 Roles" at bounding box center [391, 154] width 113 height 8
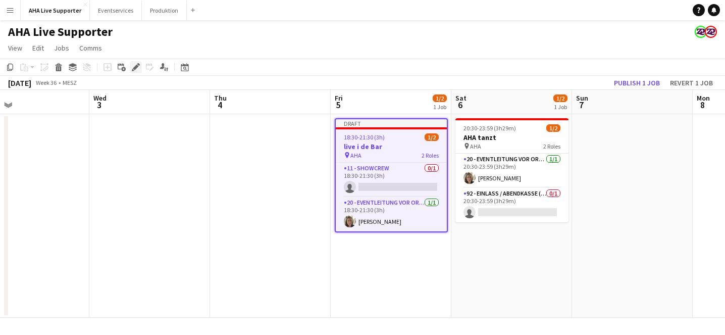
click at [134, 71] on div "Edit" at bounding box center [136, 67] width 12 height 12
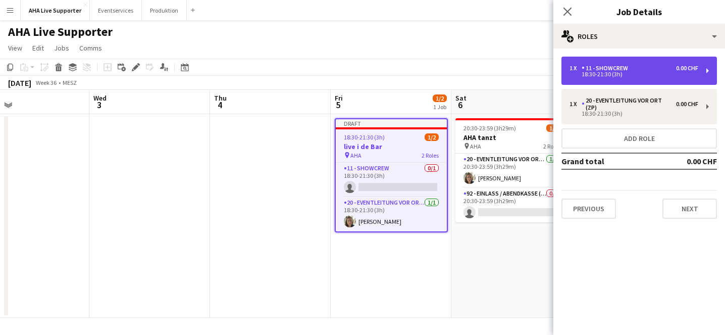
click at [618, 76] on div "18:30-21:30 (3h)" at bounding box center [634, 74] width 129 height 5
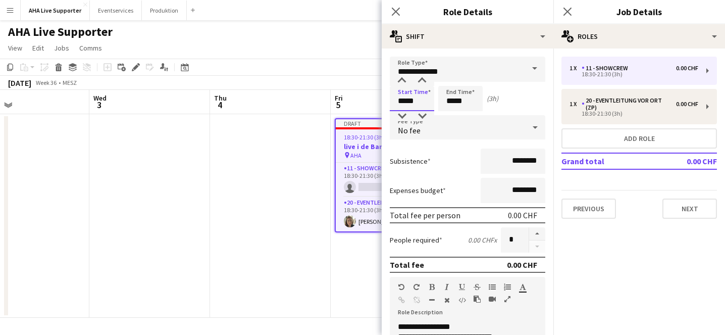
drag, startPoint x: 422, startPoint y: 105, endPoint x: 389, endPoint y: 103, distance: 32.9
click at [389, 103] on form "**********" at bounding box center [468, 333] width 172 height 553
type input "*****"
click at [515, 101] on div "Start Time ***** End Time ***** (1h)" at bounding box center [468, 98] width 156 height 25
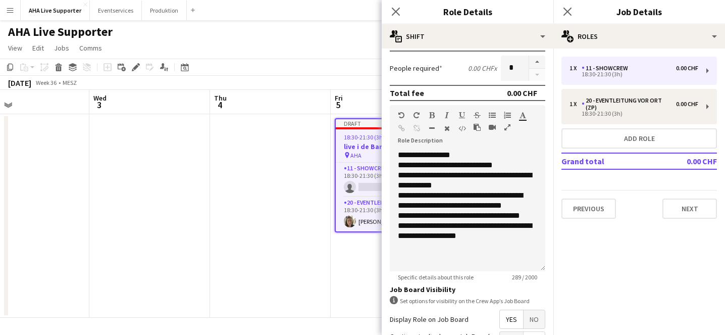
scroll to position [170, 0]
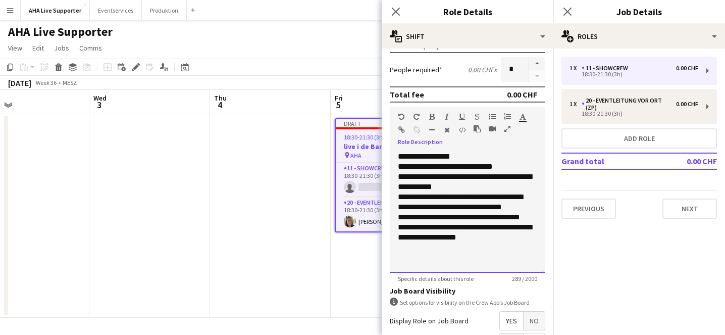
drag, startPoint x: 467, startPoint y: 189, endPoint x: 388, endPoint y: 159, distance: 84.9
click at [388, 159] on form "**********" at bounding box center [468, 162] width 172 height 553
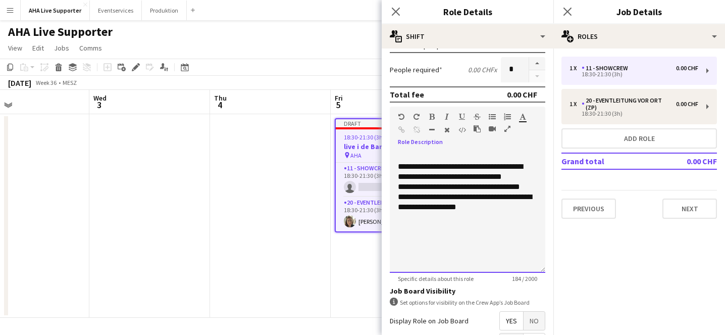
click at [398, 168] on div "**********" at bounding box center [468, 212] width 156 height 121
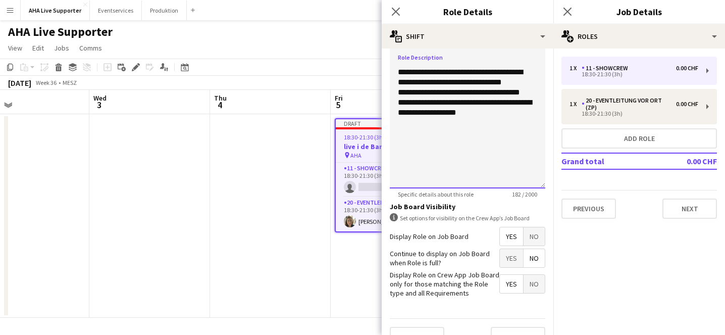
scroll to position [274, 0]
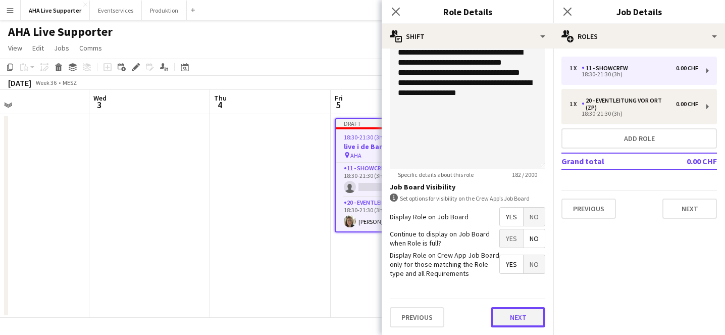
click at [515, 318] on button "Next" at bounding box center [518, 317] width 55 height 20
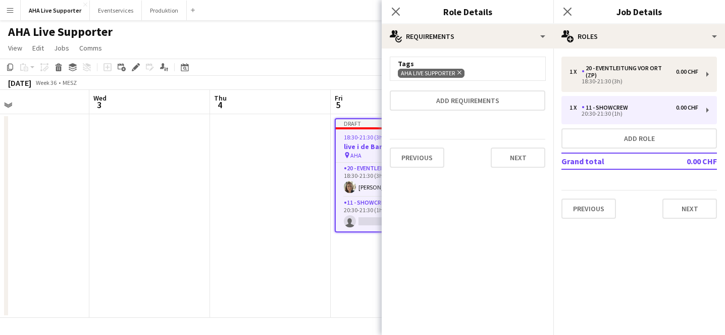
scroll to position [0, 0]
click at [510, 161] on button "Next" at bounding box center [518, 157] width 55 height 20
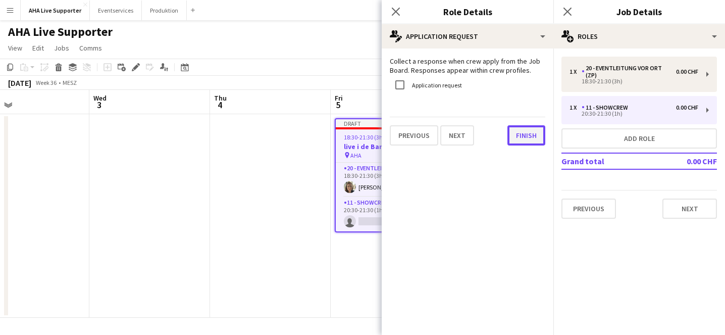
click at [523, 136] on button "Finish" at bounding box center [527, 135] width 38 height 20
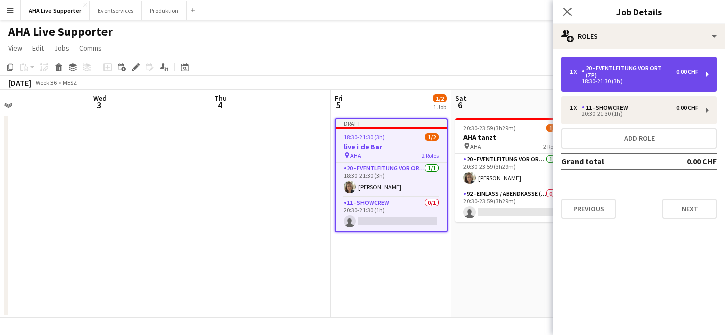
click at [636, 75] on div "20 - Eventleitung vor Ort (ZP)" at bounding box center [629, 72] width 94 height 14
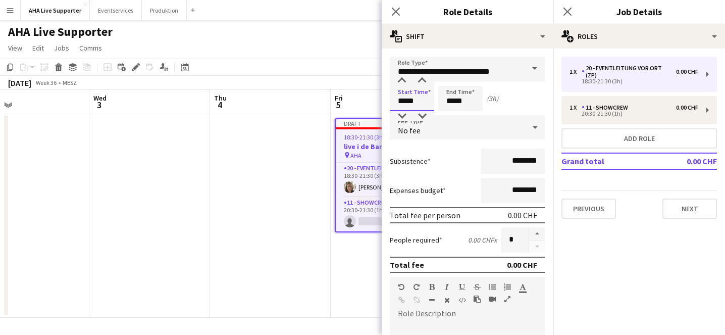
drag, startPoint x: 426, startPoint y: 99, endPoint x: 370, endPoint y: 100, distance: 56.1
click at [370, 100] on body "Menu Boards Boards Boards All jobs Status Workforce Workforce My Workforce Recr…" at bounding box center [362, 167] width 725 height 335
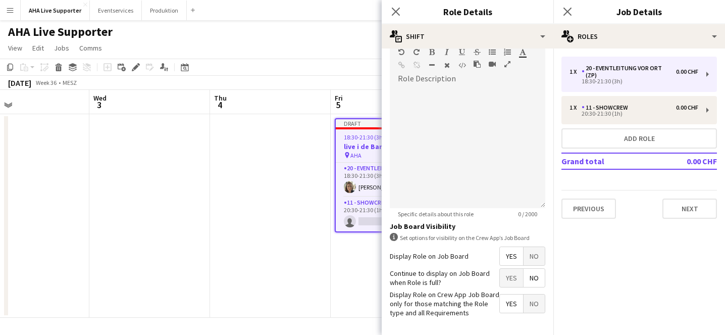
scroll to position [274, 0]
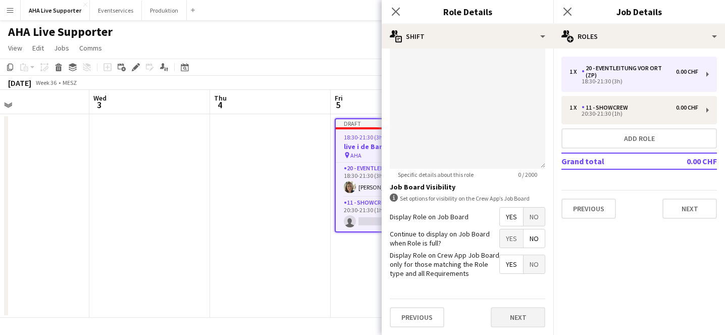
type input "*****"
click at [508, 326] on button "Next" at bounding box center [518, 317] width 55 height 20
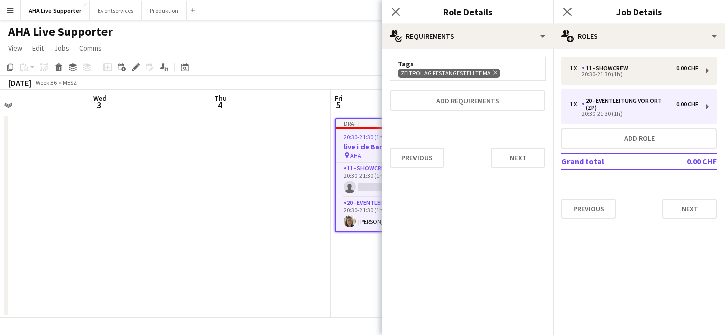
scroll to position [0, 0]
click at [522, 155] on button "Next" at bounding box center [518, 157] width 55 height 20
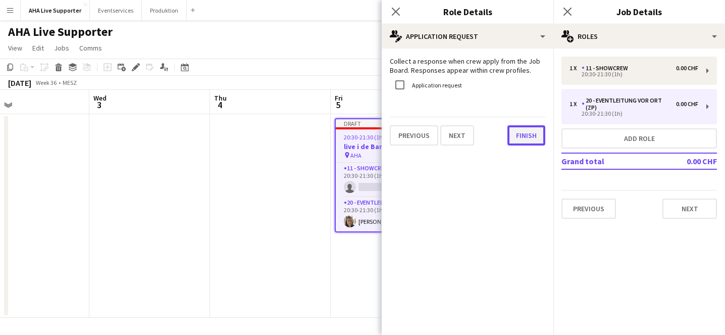
click at [521, 135] on button "Finish" at bounding box center [527, 135] width 38 height 20
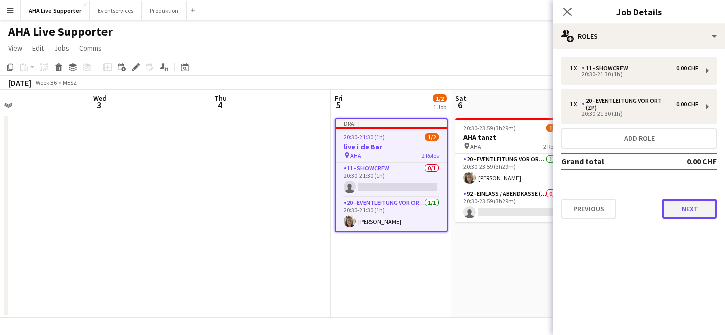
click at [677, 211] on button "Next" at bounding box center [690, 209] width 55 height 20
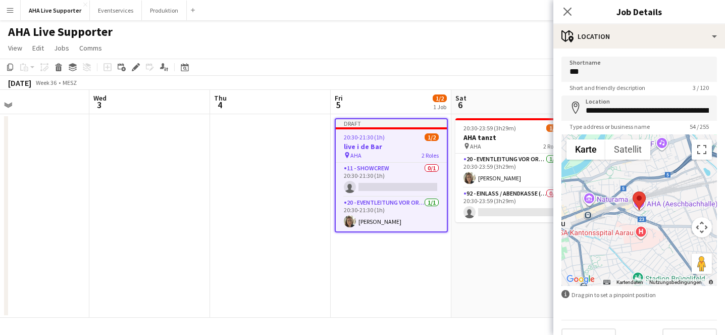
scroll to position [22, 0]
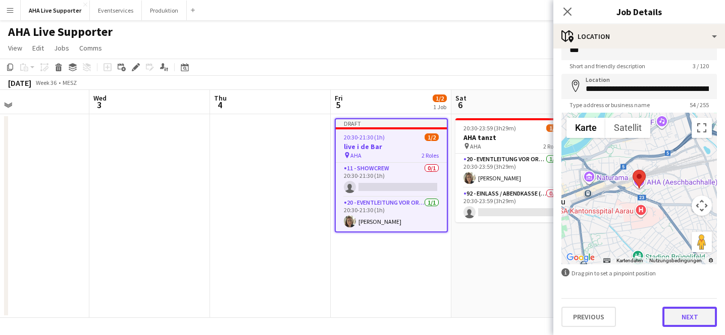
click at [674, 313] on button "Next" at bounding box center [690, 317] width 55 height 20
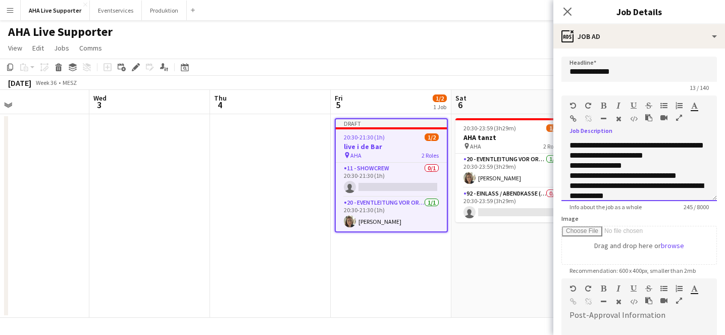
drag, startPoint x: 645, startPoint y: 193, endPoint x: 564, endPoint y: 167, distance: 85.6
click at [564, 167] on div "**********" at bounding box center [640, 170] width 156 height 61
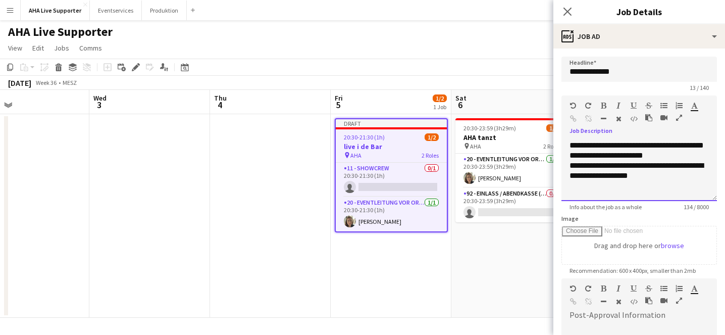
click at [672, 173] on div "**********" at bounding box center [639, 171] width 139 height 20
click at [581, 189] on span "**********" at bounding box center [617, 186] width 95 height 8
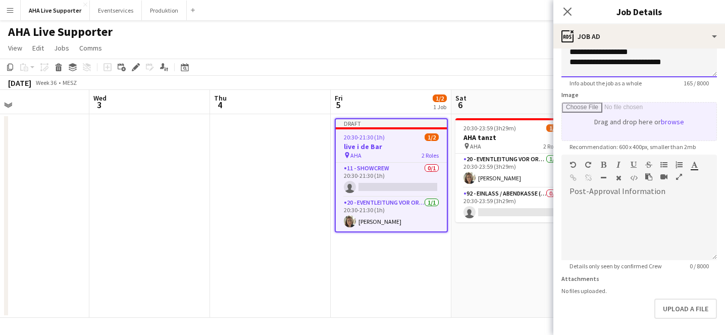
scroll to position [164, 0]
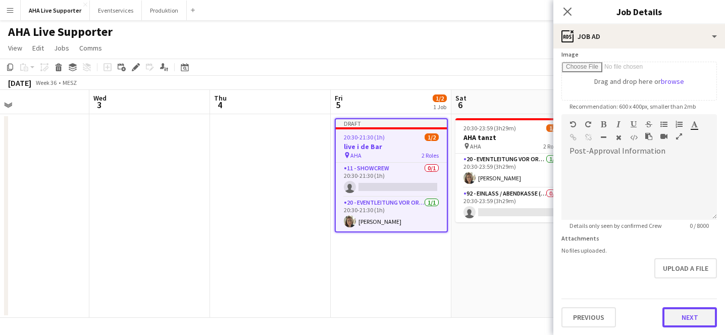
click at [685, 317] on button "Next" at bounding box center [690, 317] width 55 height 20
type input "*******"
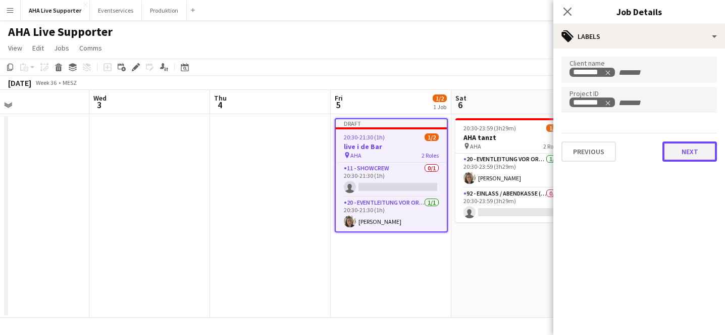
click at [686, 154] on button "Next" at bounding box center [690, 151] width 55 height 20
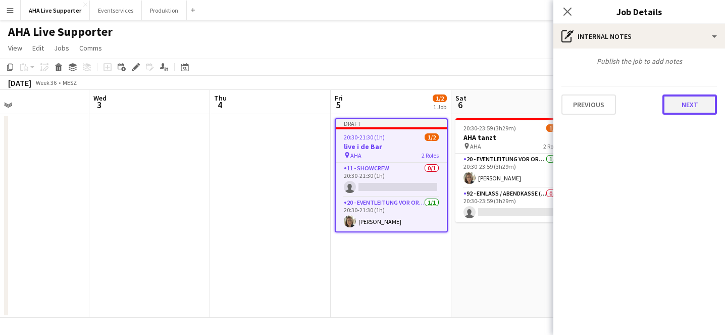
click at [690, 107] on button "Next" at bounding box center [690, 104] width 55 height 20
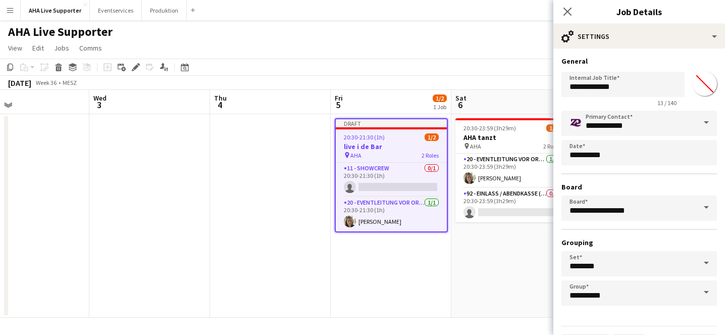
scroll to position [28, 0]
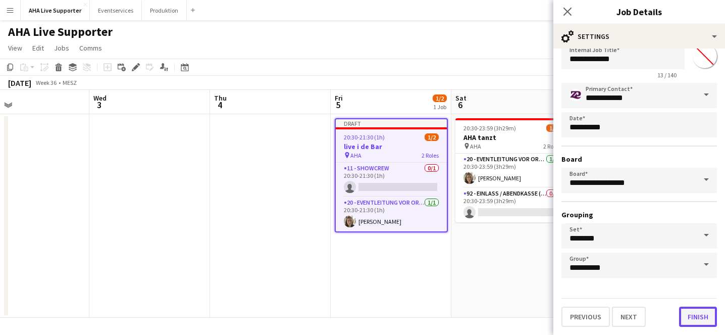
click at [698, 319] on button "Finish" at bounding box center [698, 317] width 38 height 20
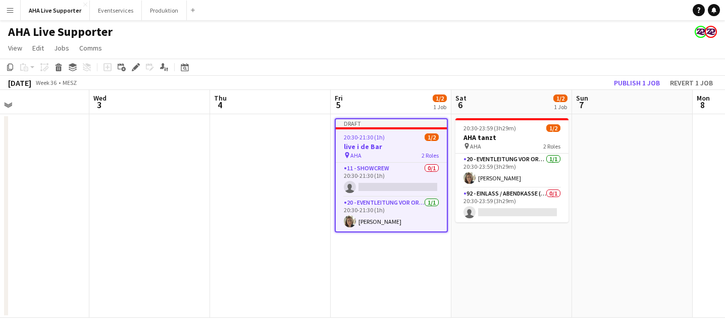
click at [421, 249] on app-date-cell "Draft 20:30-21:30 (1h) 1/2 live i de Bar pin AHA 2 Roles 11 - Showcrew 0/1 20:3…" at bounding box center [391, 216] width 121 height 204
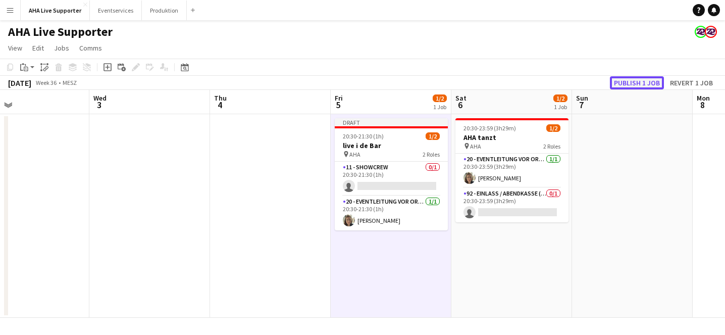
click at [651, 81] on button "Publish 1 job" at bounding box center [637, 82] width 54 height 13
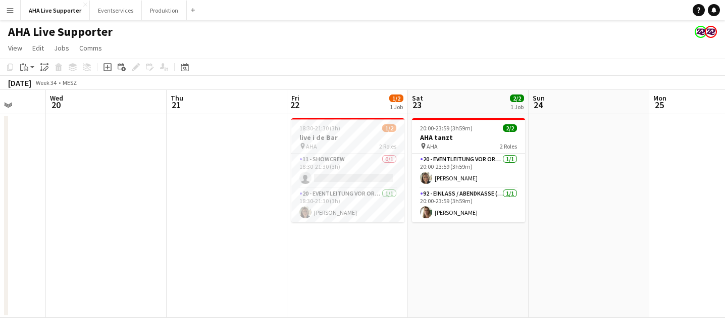
scroll to position [0, 317]
click at [356, 128] on div "18:30-21:30 (3h) 1/2" at bounding box center [346, 128] width 113 height 8
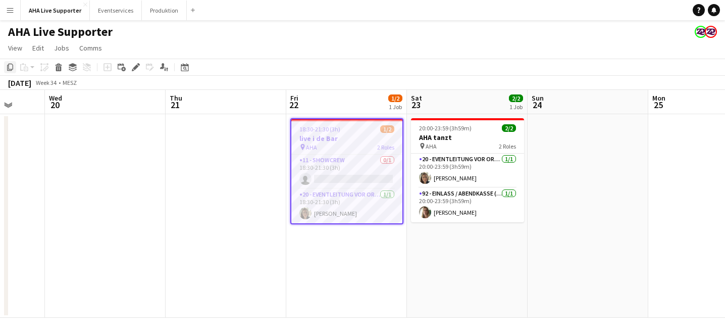
click at [9, 69] on icon at bounding box center [10, 67] width 6 height 7
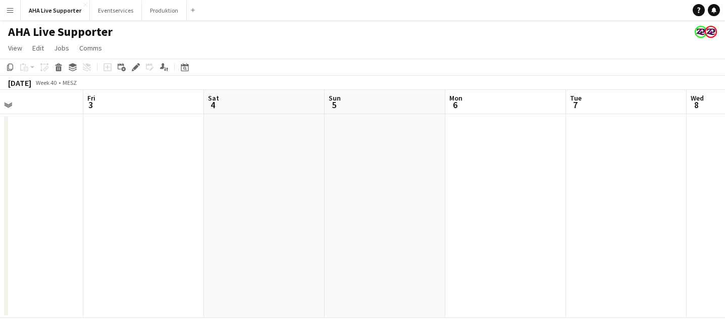
scroll to position [0, 260]
click at [170, 153] on app-date-cell at bounding box center [162, 216] width 121 height 204
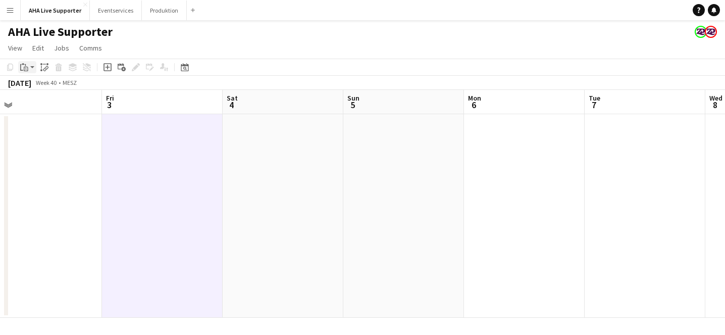
click at [33, 66] on app-action-btn "Paste" at bounding box center [27, 67] width 18 height 12
click at [57, 82] on link "Paste Command V" at bounding box center [67, 86] width 80 height 9
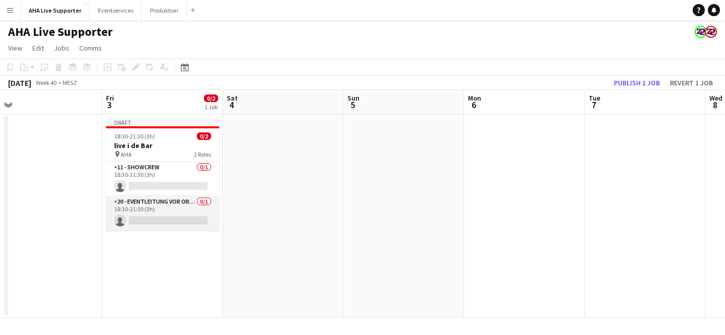
click at [173, 216] on app-card-role "20 - Eventleitung vor Ort (ZP) 0/1 18:30-21:30 (3h) single-neutral-actions" at bounding box center [162, 213] width 113 height 34
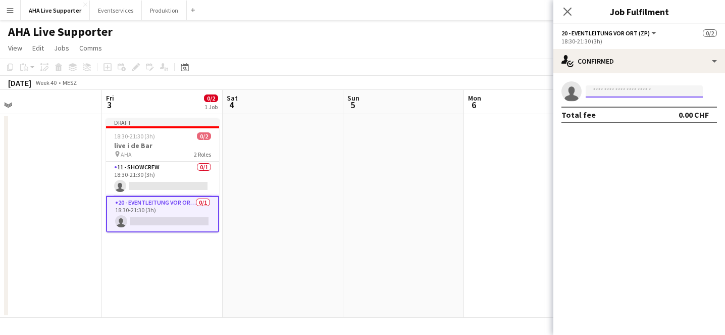
click at [630, 91] on input at bounding box center [644, 91] width 117 height 12
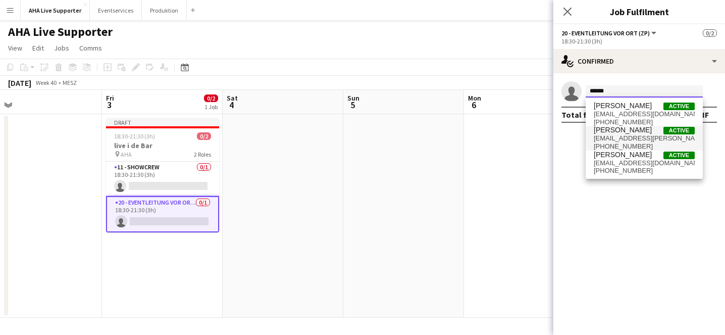
type input "******"
click at [629, 136] on span "[EMAIL_ADDRESS][PERSON_NAME][DOMAIN_NAME]" at bounding box center [644, 138] width 101 height 8
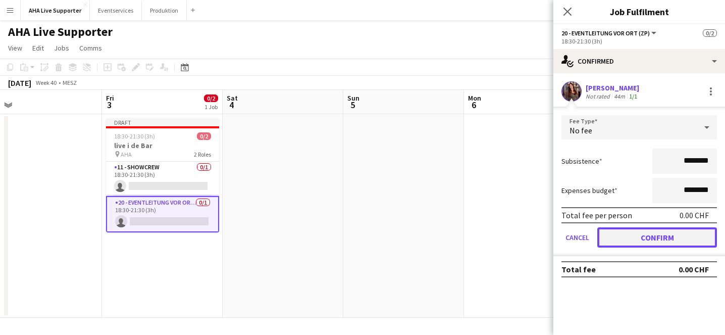
click at [629, 236] on button "Confirm" at bounding box center [658, 237] width 120 height 20
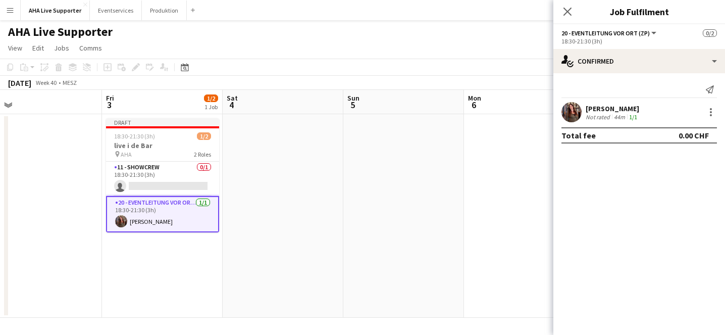
click at [294, 195] on app-date-cell at bounding box center [283, 216] width 121 height 204
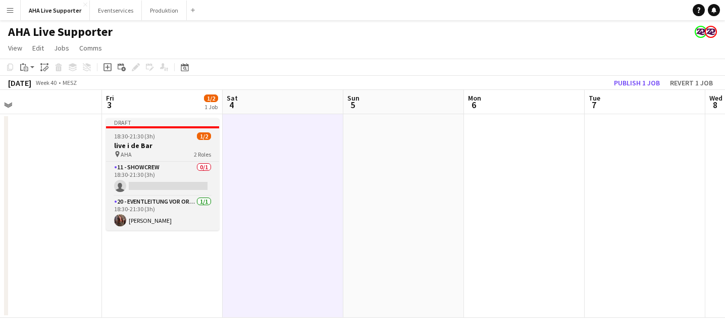
click at [179, 134] on div "18:30-21:30 (3h) 1/2" at bounding box center [162, 136] width 113 height 8
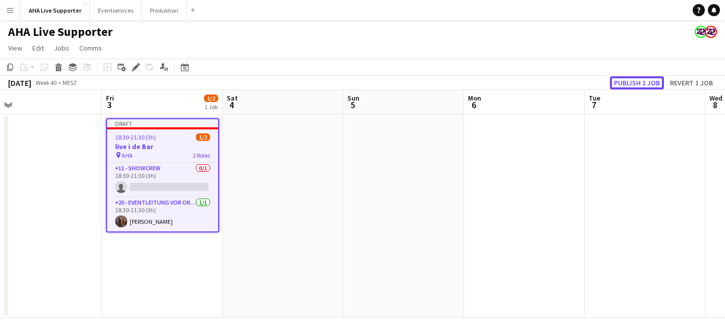
click at [633, 88] on button "Publish 1 job" at bounding box center [637, 82] width 54 height 13
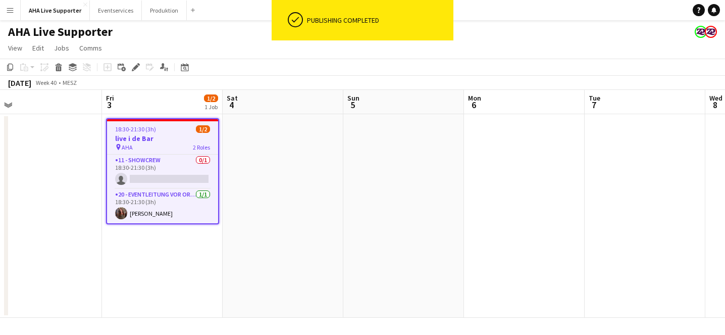
click at [302, 179] on app-date-cell at bounding box center [283, 216] width 121 height 204
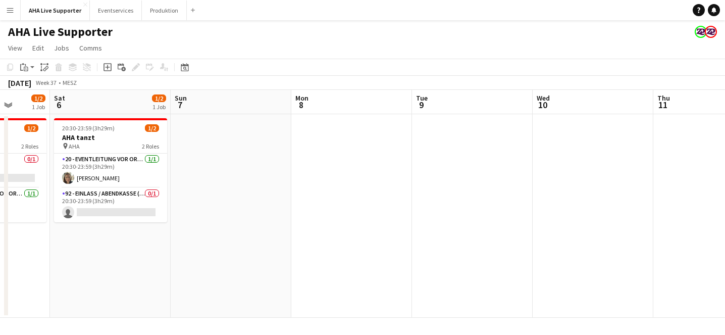
scroll to position [0, 313]
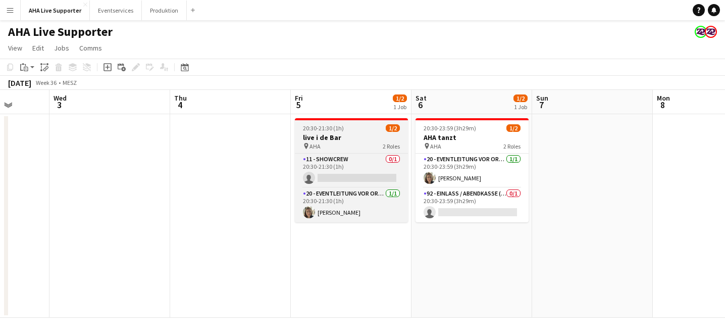
click at [355, 144] on div "pin AHA 2 Roles" at bounding box center [351, 146] width 113 height 8
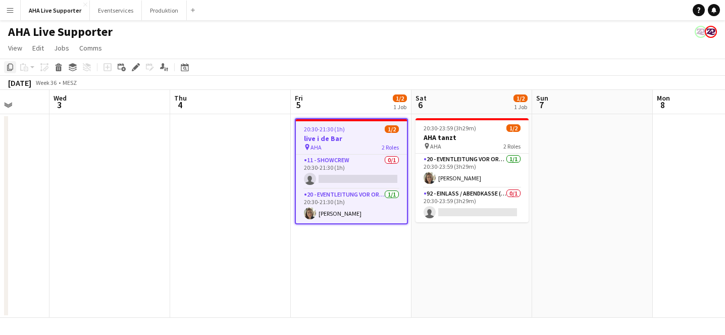
click at [7, 65] on icon at bounding box center [10, 67] width 6 height 7
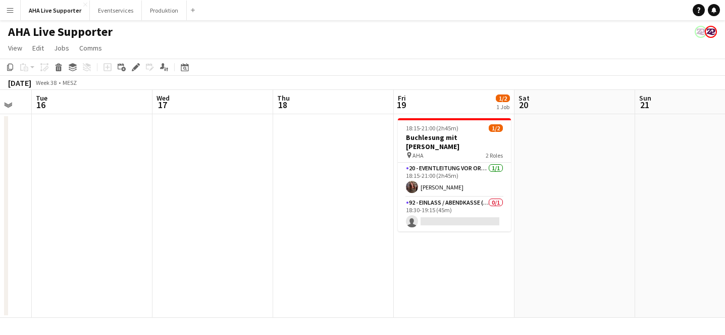
scroll to position [0, 457]
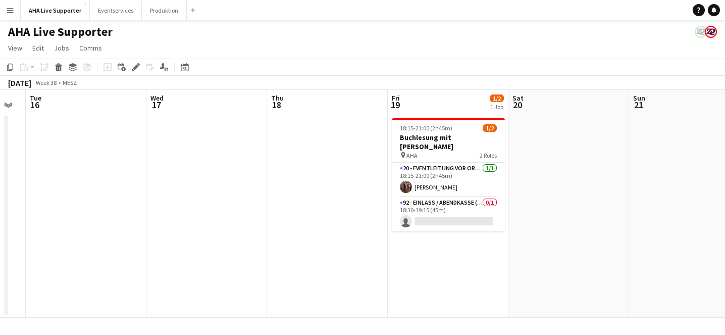
click at [429, 300] on app-date-cell "18:15-21:00 (2h45m) 1/2 Buchlesung mit [PERSON_NAME] pin AHA 2 Roles 20 - Event…" at bounding box center [448, 216] width 121 height 204
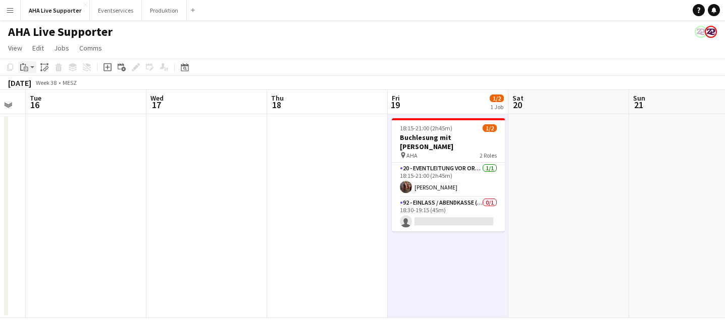
click at [33, 69] on app-action-btn "Paste" at bounding box center [27, 67] width 18 height 12
click at [59, 104] on link "Paste with crew Command Shift V" at bounding box center [67, 103] width 80 height 9
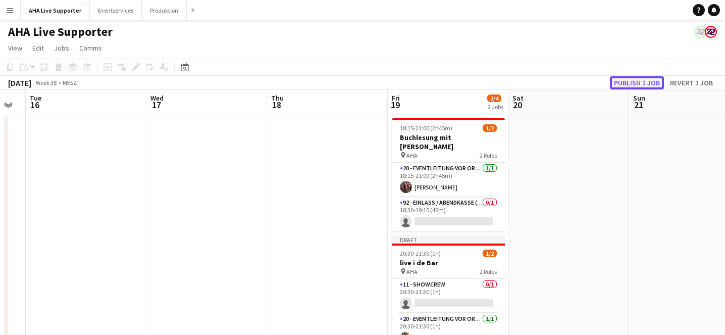
click at [621, 82] on button "Publish 1 job" at bounding box center [637, 82] width 54 height 13
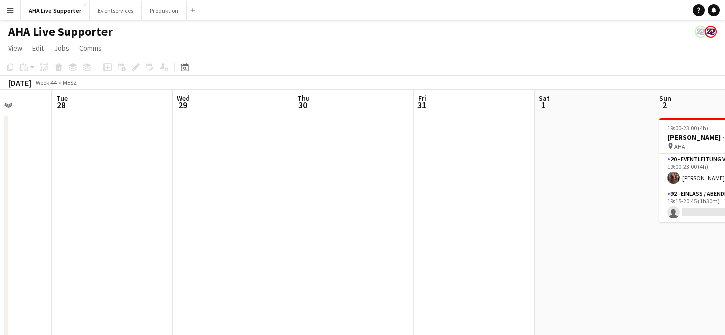
scroll to position [0, 314]
click at [475, 189] on app-date-cell at bounding box center [471, 241] width 121 height 255
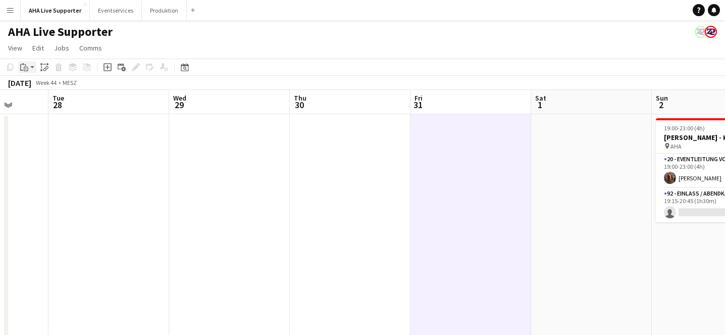
click at [32, 71] on app-action-btn "Paste" at bounding box center [27, 67] width 18 height 12
click at [38, 101] on link "Paste with crew Command Shift V" at bounding box center [67, 103] width 80 height 9
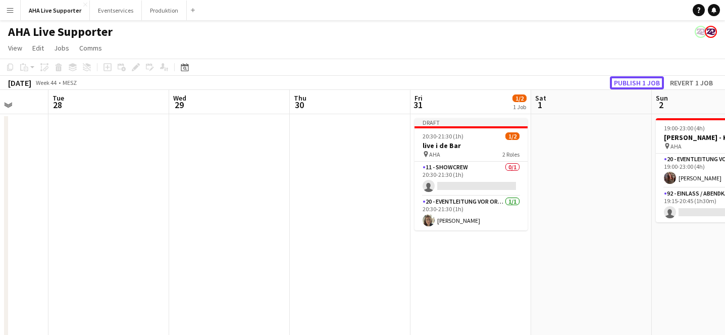
click at [617, 84] on button "Publish 1 job" at bounding box center [637, 82] width 54 height 13
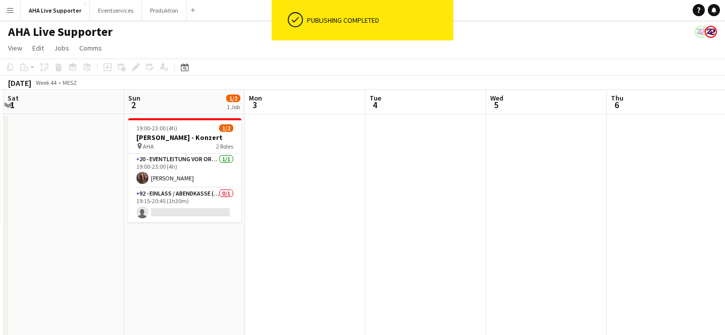
scroll to position [0, 388]
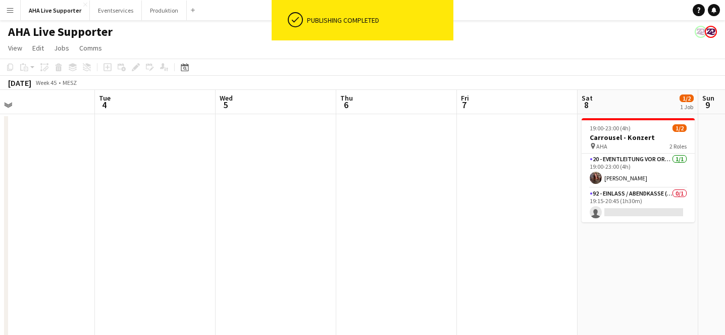
click at [505, 153] on app-date-cell at bounding box center [517, 241] width 121 height 255
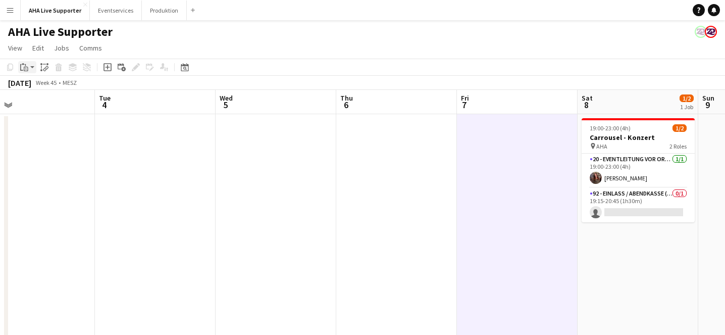
click at [27, 68] on icon "Paste" at bounding box center [24, 67] width 8 height 8
click at [43, 103] on link "Paste with crew Command Shift V" at bounding box center [67, 103] width 80 height 9
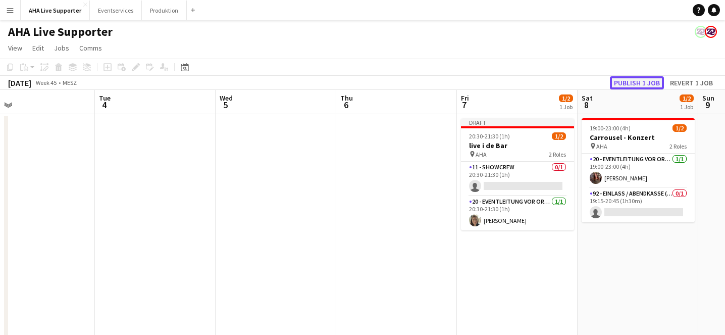
click at [632, 80] on button "Publish 1 job" at bounding box center [637, 82] width 54 height 13
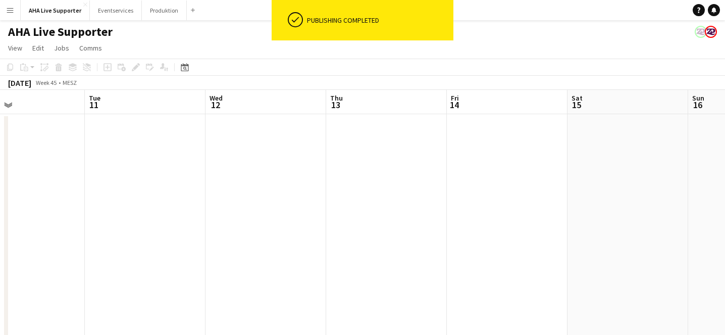
scroll to position [0, 399]
click at [482, 164] on app-date-cell at bounding box center [507, 241] width 121 height 255
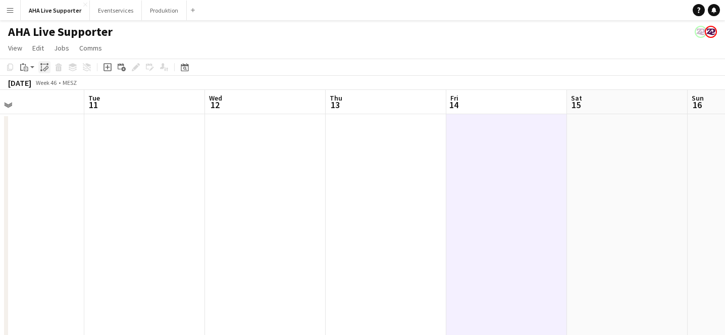
click at [39, 68] on div "Paste linked Job" at bounding box center [44, 67] width 12 height 12
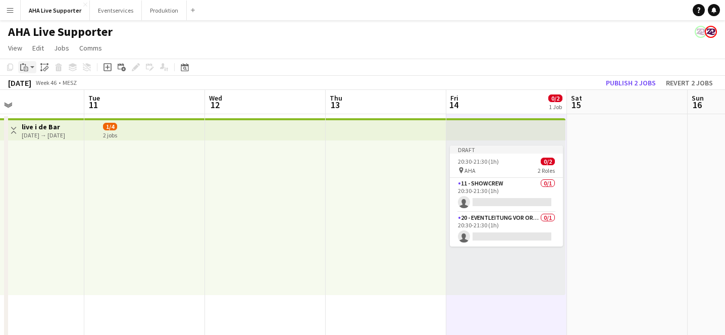
click at [30, 68] on app-action-btn "Paste" at bounding box center [27, 67] width 18 height 12
click at [8, 131] on button "Toggle View" at bounding box center [14, 130] width 12 height 12
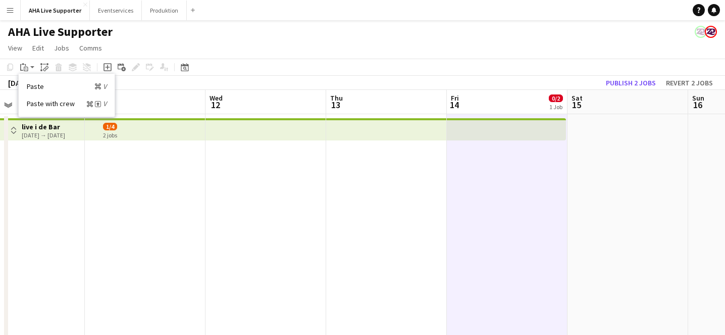
click at [103, 169] on app-date-cell at bounding box center [145, 254] width 121 height 281
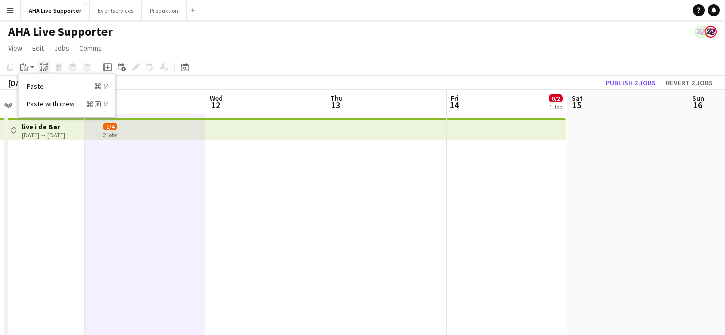
click at [49, 67] on div "Paste linked Job" at bounding box center [44, 67] width 12 height 12
click at [152, 38] on div "AHA Live Supporter" at bounding box center [362, 29] width 725 height 19
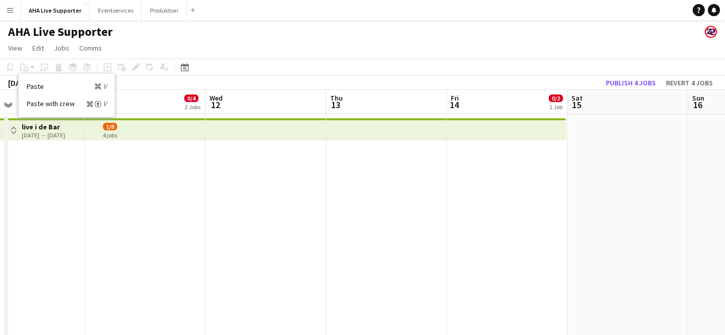
click at [178, 96] on app-board-header-date "Tue 11 0/4 2 Jobs" at bounding box center [145, 102] width 121 height 24
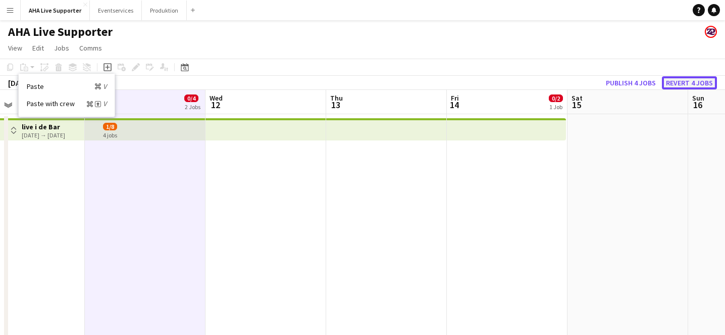
click at [696, 83] on button "Revert 4 jobs" at bounding box center [689, 82] width 55 height 13
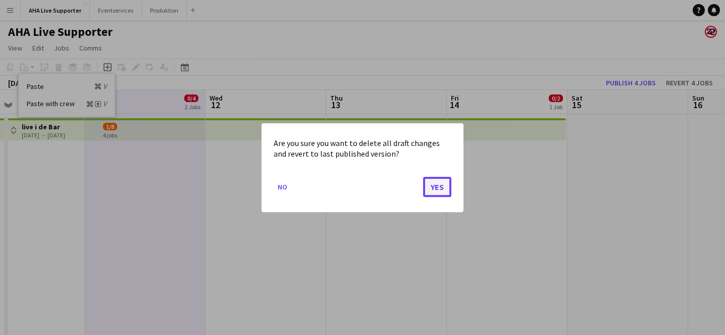
click at [443, 185] on button "Yes" at bounding box center [437, 186] width 28 height 20
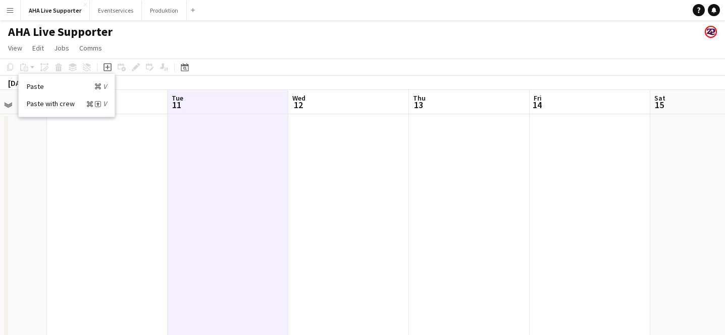
click at [232, 218] on app-date-cell at bounding box center [228, 241] width 121 height 255
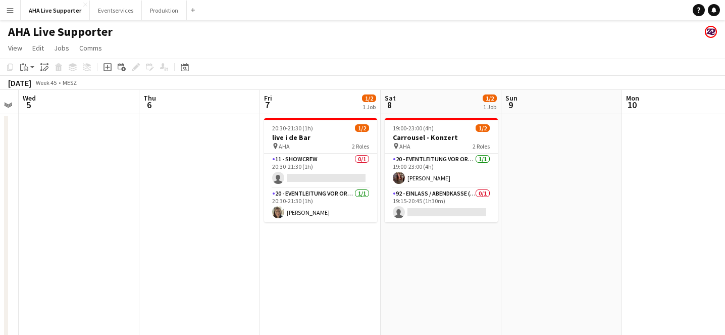
scroll to position [0, 311]
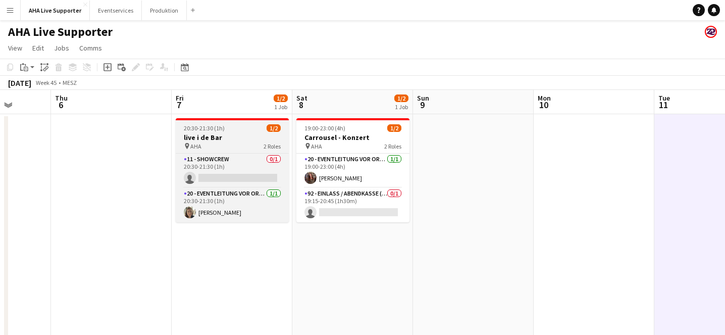
click at [237, 138] on h3 "live i de Bar" at bounding box center [232, 137] width 113 height 9
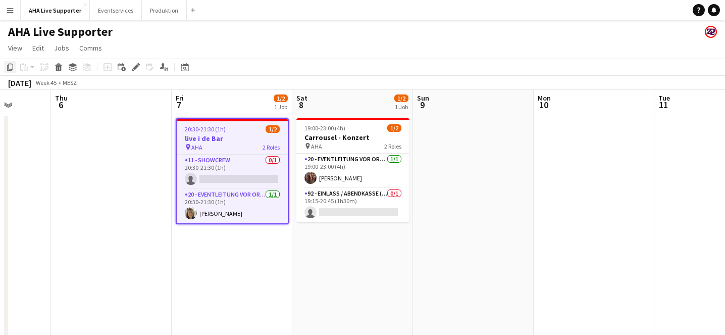
click at [12, 67] on icon "Copy" at bounding box center [10, 67] width 8 height 8
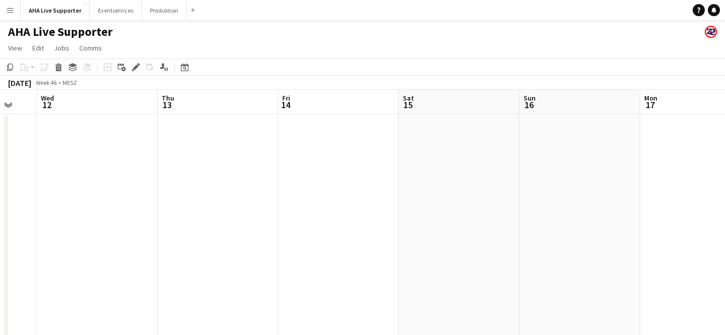
click at [303, 155] on app-date-cell at bounding box center [338, 241] width 121 height 255
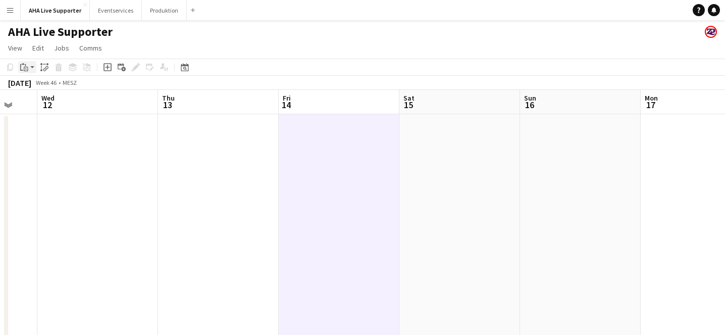
click at [34, 68] on app-action-btn "Paste" at bounding box center [27, 67] width 18 height 12
click at [47, 104] on link "Paste with crew Command Shift V" at bounding box center [67, 103] width 80 height 9
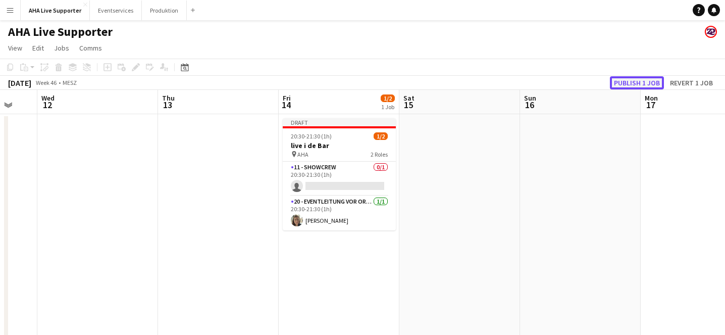
click at [626, 87] on button "Publish 1 job" at bounding box center [637, 82] width 54 height 13
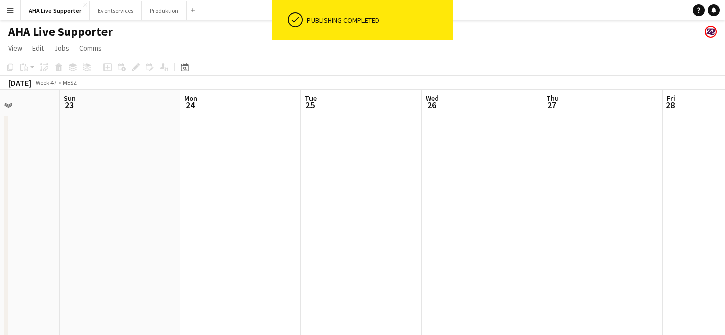
scroll to position [0, 453]
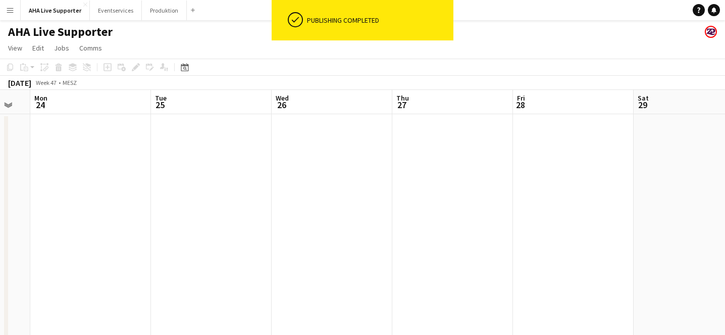
click at [556, 182] on app-date-cell at bounding box center [573, 241] width 121 height 255
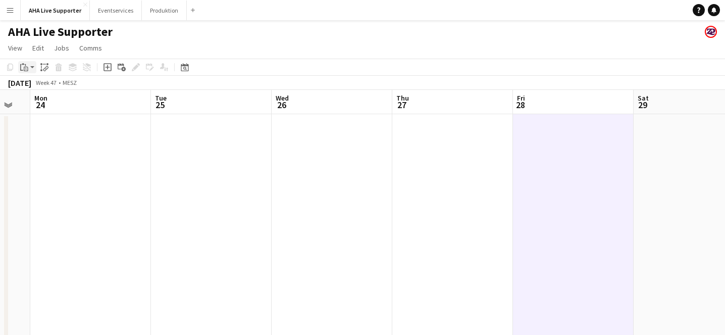
click at [33, 70] on app-action-btn "Paste" at bounding box center [27, 67] width 18 height 12
click at [50, 104] on link "Paste with crew Command Shift V" at bounding box center [67, 103] width 80 height 9
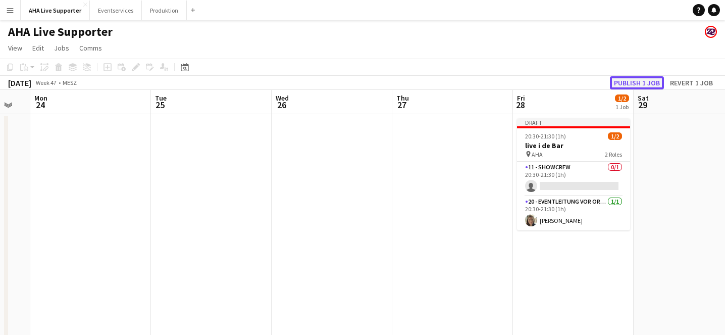
click at [626, 84] on button "Publish 1 job" at bounding box center [637, 82] width 54 height 13
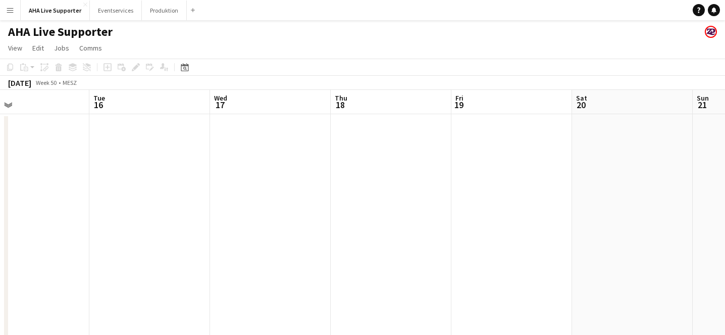
scroll to position [0, 406]
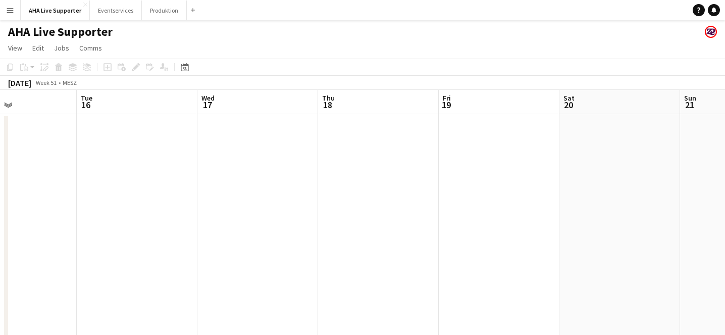
click at [475, 174] on app-date-cell at bounding box center [499, 241] width 121 height 255
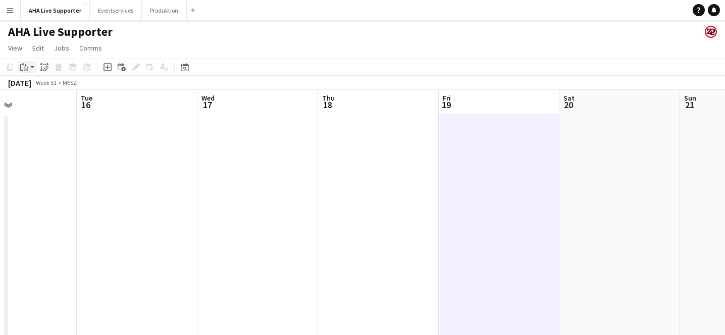
click at [35, 66] on app-action-btn "Paste" at bounding box center [27, 67] width 18 height 12
click at [47, 105] on link "Paste with crew Command Shift V" at bounding box center [67, 103] width 80 height 9
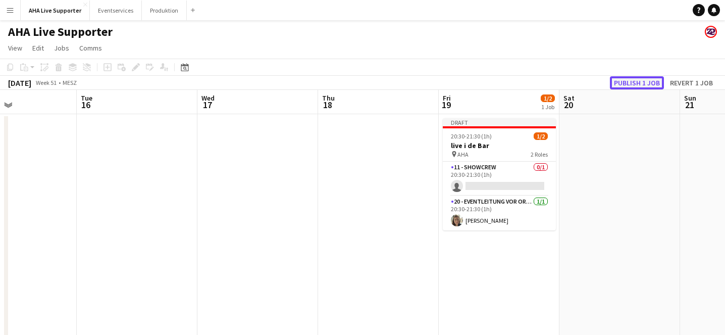
click at [632, 84] on button "Publish 1 job" at bounding box center [637, 82] width 54 height 13
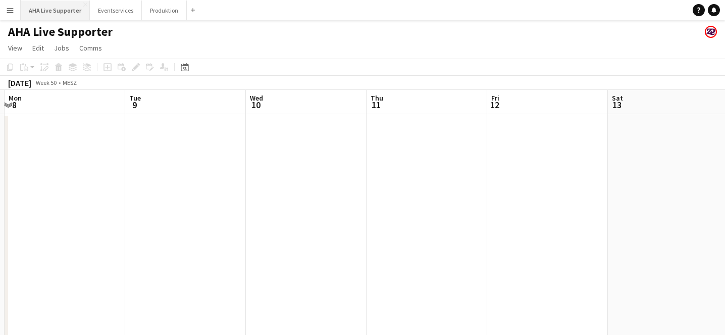
scroll to position [0, 231]
